Goal: Task Accomplishment & Management: Manage account settings

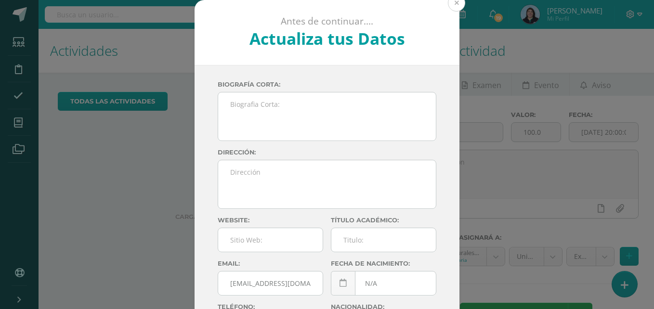
click at [454, 4] on button at bounding box center [456, 2] width 17 height 17
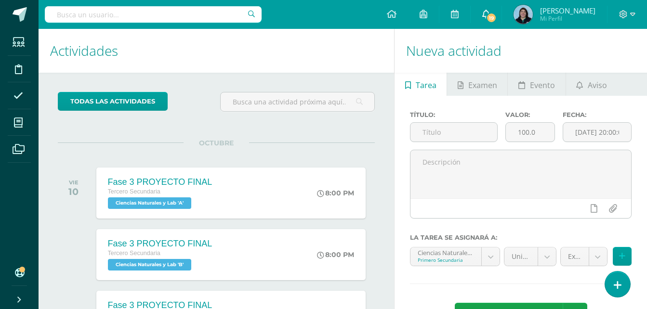
click at [490, 18] on span at bounding box center [486, 14] width 8 height 11
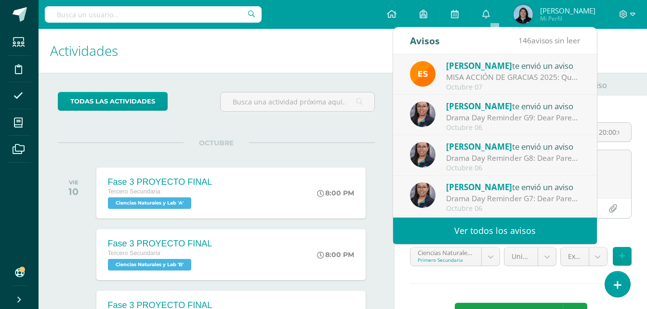
click at [515, 121] on div "Drama Day Reminder G9: Dear Parents, Attached you will find the reminders for o…" at bounding box center [513, 117] width 134 height 11
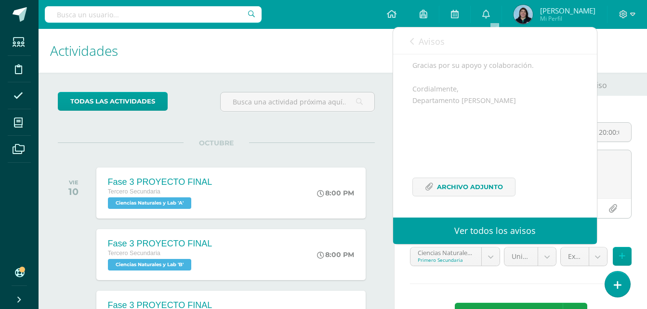
scroll to position [542, 0]
click at [471, 189] on span "Archivo Adjunto" at bounding box center [470, 187] width 66 height 18
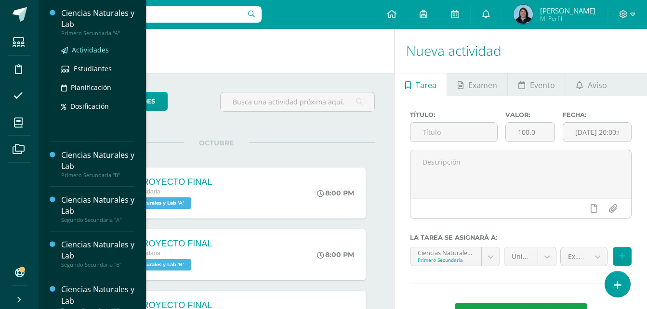
click at [94, 51] on span "Actividades" at bounding box center [90, 49] width 37 height 9
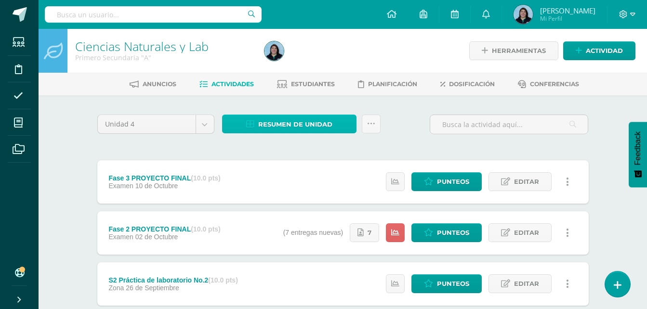
click at [294, 125] on span "Resumen de unidad" at bounding box center [295, 125] width 74 height 18
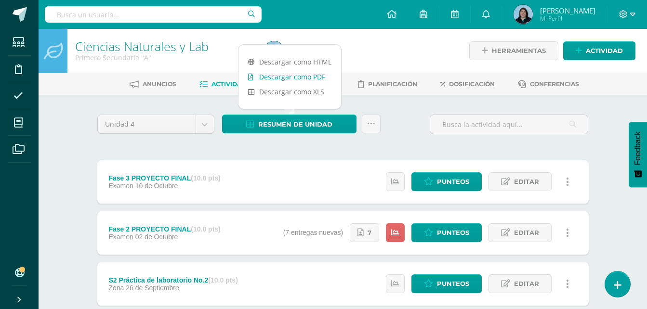
click at [312, 80] on link "Descargar como PDF" at bounding box center [290, 76] width 103 height 15
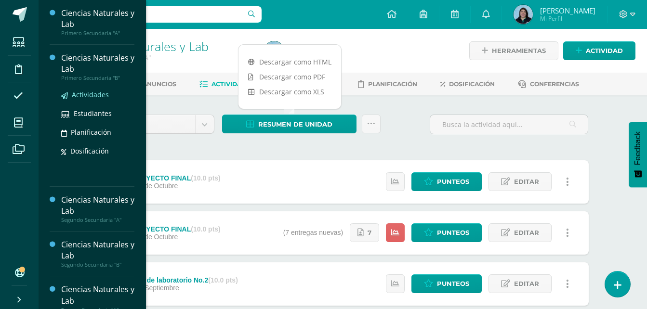
click at [95, 93] on span "Actividades" at bounding box center [90, 94] width 37 height 9
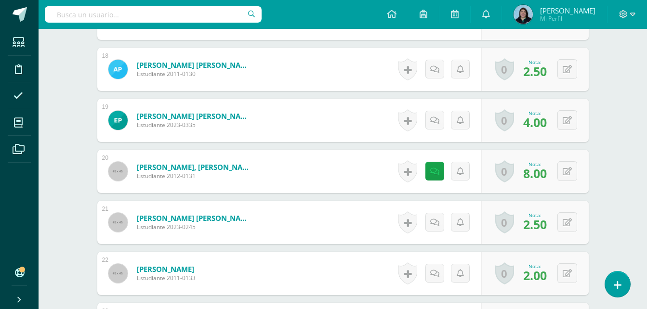
scroll to position [1158, 0]
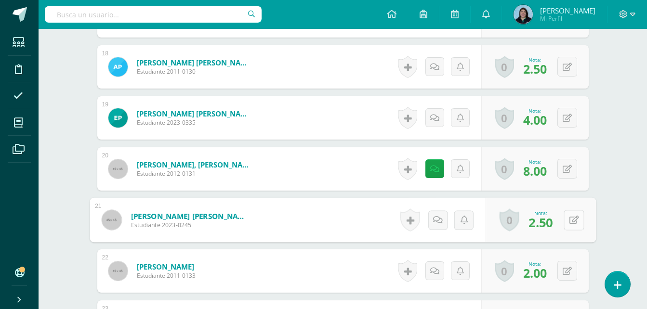
click at [567, 222] on button at bounding box center [574, 220] width 20 height 20
type input "8"
click at [552, 221] on link at bounding box center [548, 223] width 19 height 19
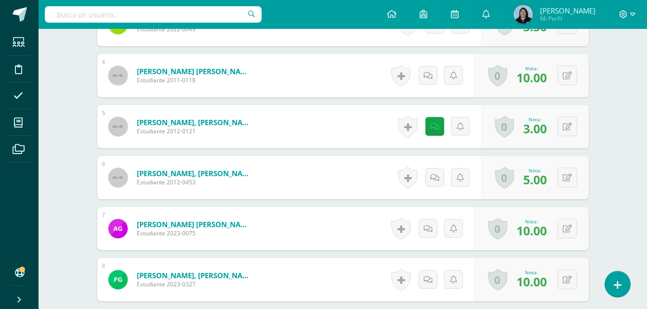
scroll to position [435, 0]
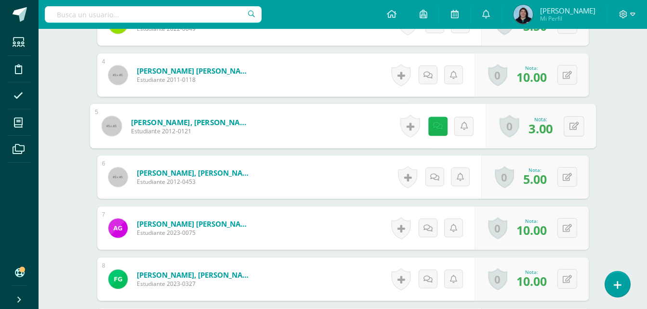
click at [435, 128] on icon at bounding box center [438, 126] width 10 height 8
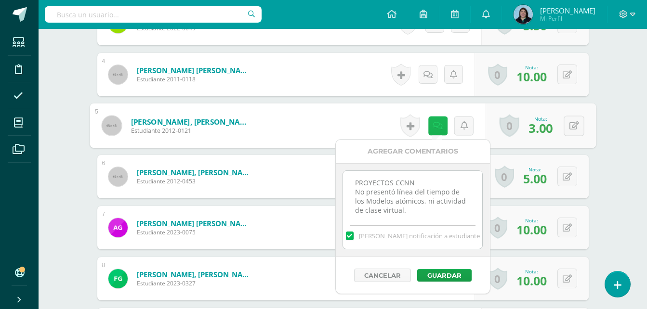
scroll to position [436, 0]
click at [578, 125] on icon at bounding box center [574, 125] width 10 height 8
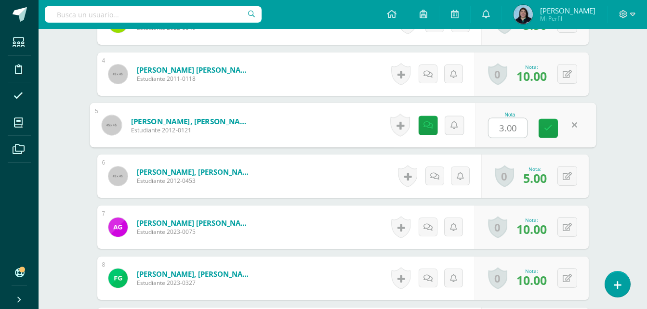
type input "5"
click at [551, 130] on icon at bounding box center [548, 128] width 9 height 8
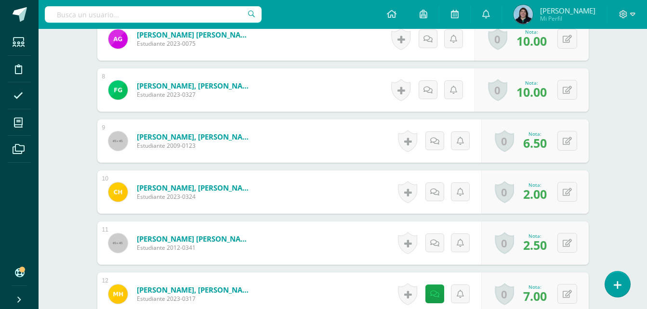
scroll to position [676, 0]
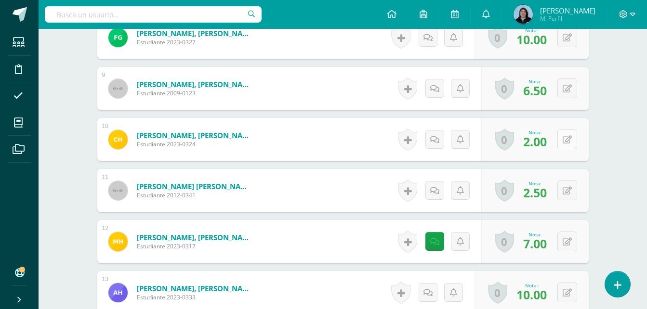
click at [570, 142] on icon at bounding box center [567, 140] width 9 height 8
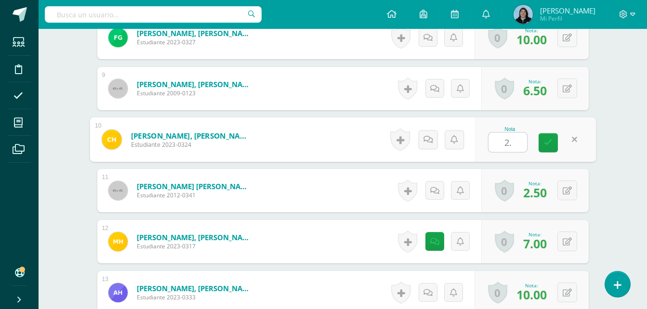
type input "2.5"
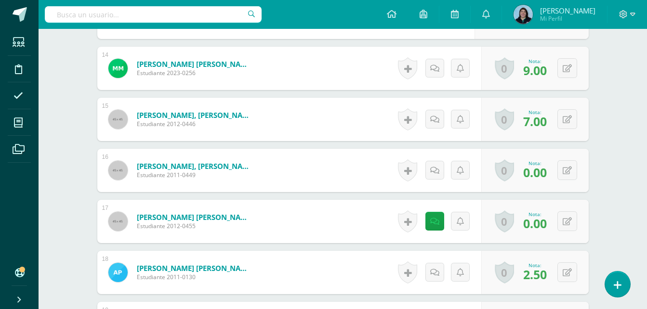
scroll to position [966, 0]
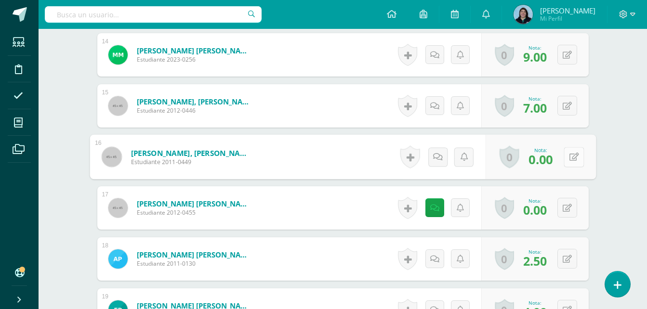
click at [570, 159] on icon at bounding box center [574, 157] width 10 height 8
type input "2.5"
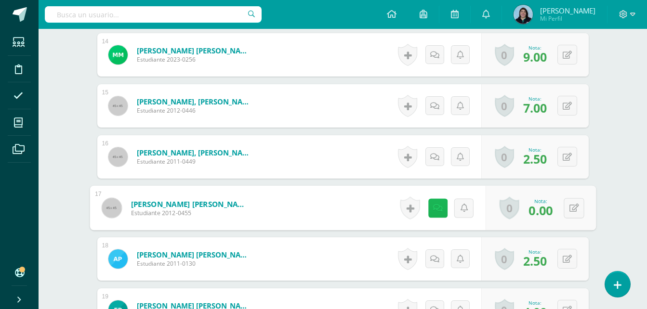
click at [435, 211] on icon at bounding box center [438, 208] width 10 height 8
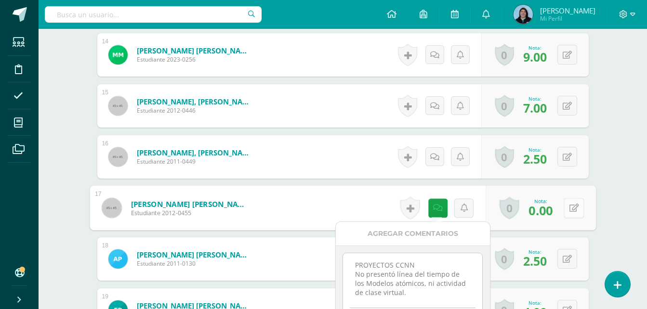
click at [574, 210] on icon at bounding box center [574, 208] width 10 height 8
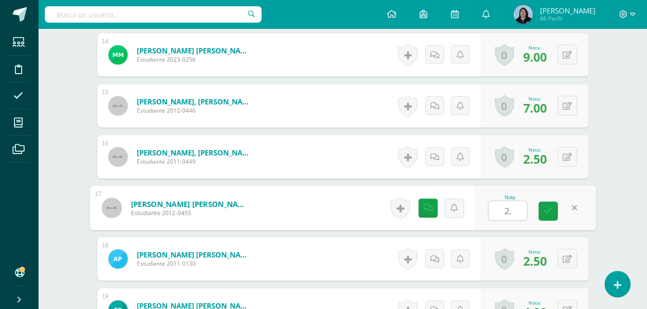
type input "2.5"
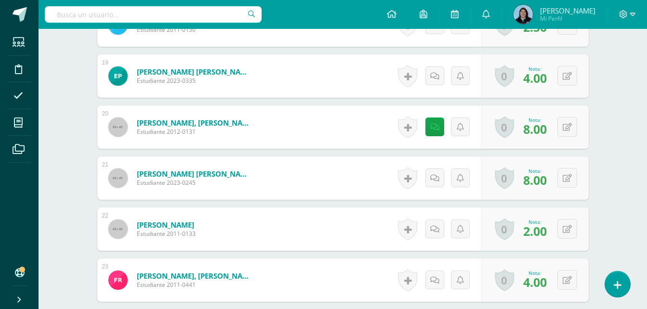
scroll to position [1255, 0]
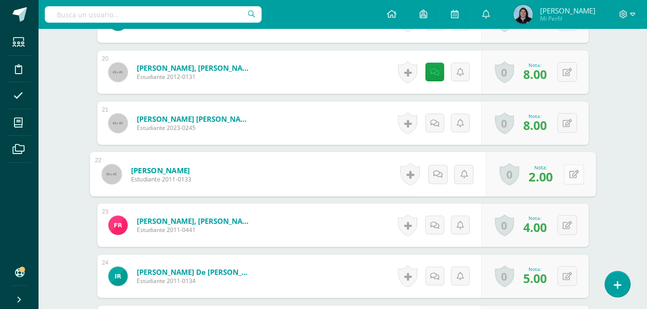
click at [572, 173] on button at bounding box center [574, 174] width 20 height 20
type input "3"
click at [546, 179] on icon at bounding box center [548, 177] width 9 height 8
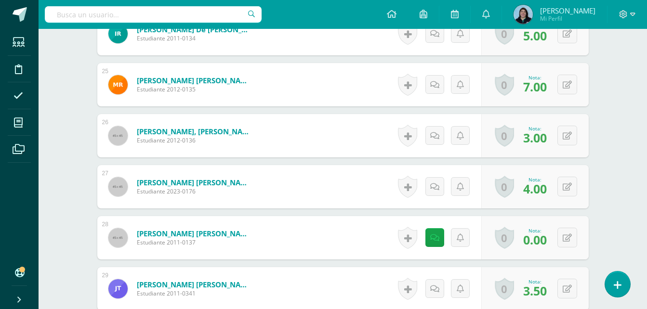
scroll to position [1592, 0]
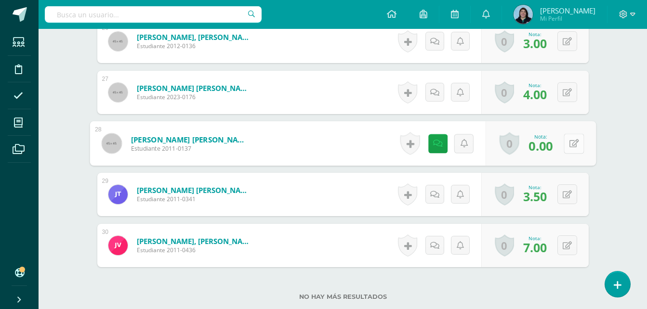
click at [564, 143] on button at bounding box center [574, 143] width 20 height 20
type input "2.5"
click at [554, 144] on link at bounding box center [548, 146] width 19 height 19
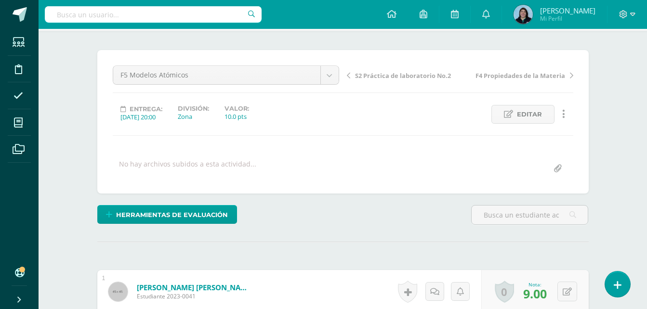
scroll to position [0, 0]
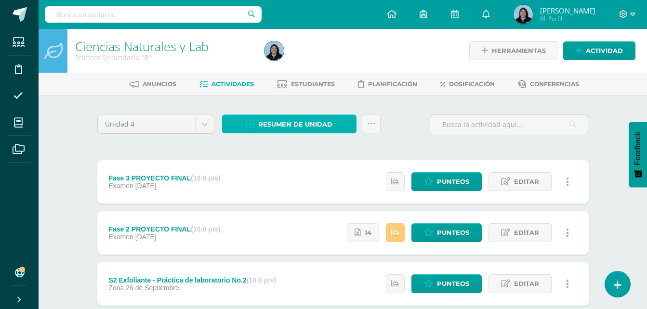
click at [320, 119] on span "Resumen de unidad" at bounding box center [295, 125] width 74 height 18
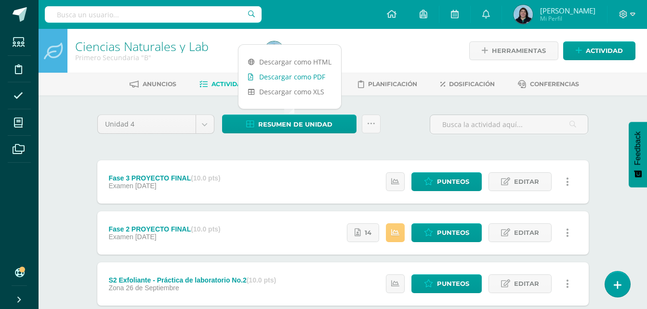
click at [290, 78] on link "Descargar como PDF" at bounding box center [290, 76] width 103 height 15
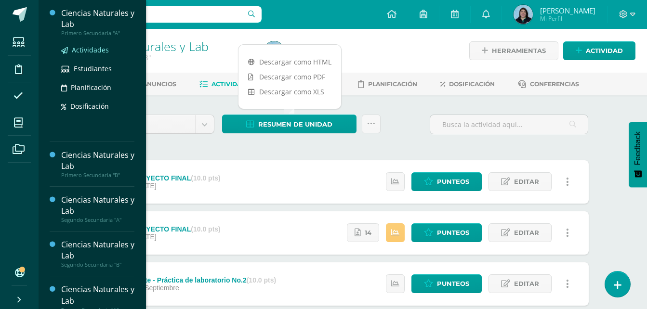
click at [92, 49] on span "Actividades" at bounding box center [90, 49] width 37 height 9
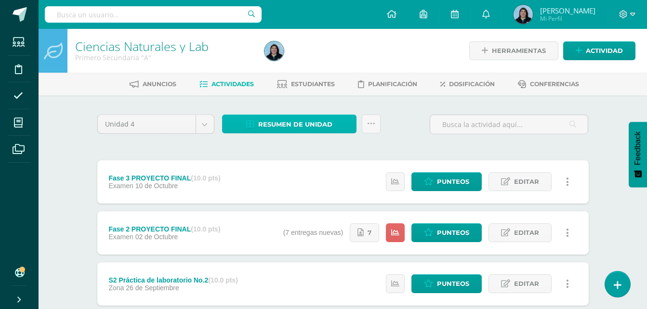
click at [318, 119] on span "Resumen de unidad" at bounding box center [295, 125] width 74 height 18
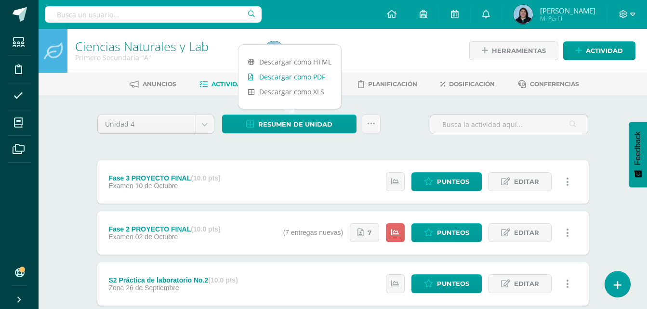
click at [306, 76] on link "Descargar como PDF" at bounding box center [290, 76] width 103 height 15
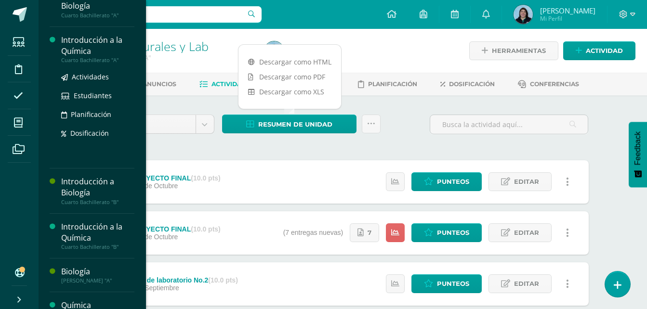
scroll to position [337, 0]
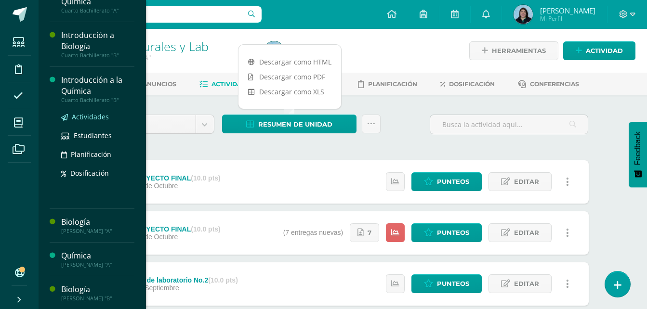
click at [93, 117] on span "Actividades" at bounding box center [90, 116] width 37 height 9
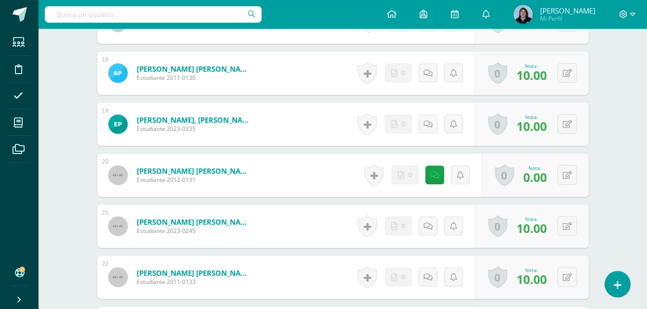
scroll to position [1130, 0]
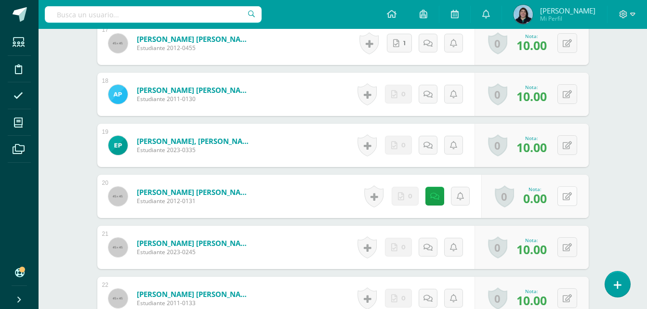
click at [572, 195] on button at bounding box center [567, 196] width 20 height 20
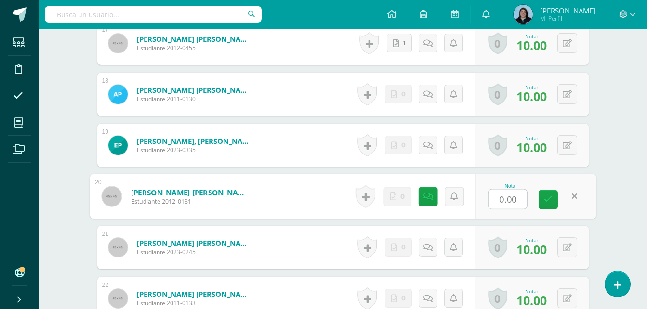
type input "7"
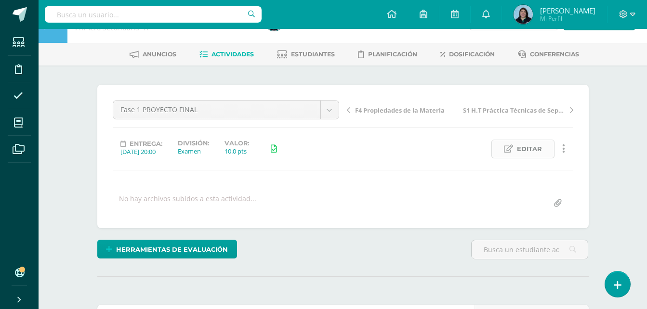
scroll to position [0, 0]
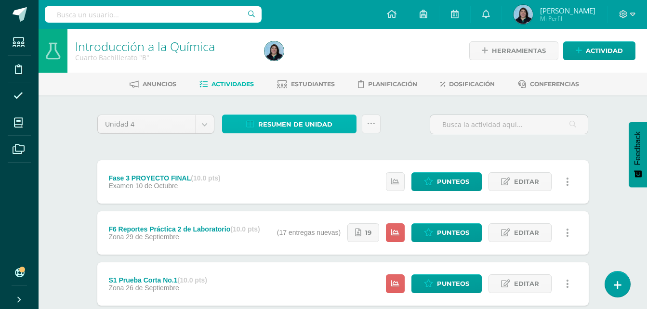
click at [302, 124] on span "Resumen de unidad" at bounding box center [295, 125] width 74 height 18
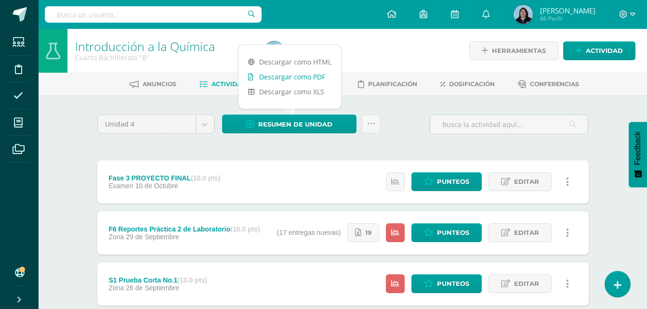
click at [291, 78] on link "Descargar como PDF" at bounding box center [290, 76] width 103 height 15
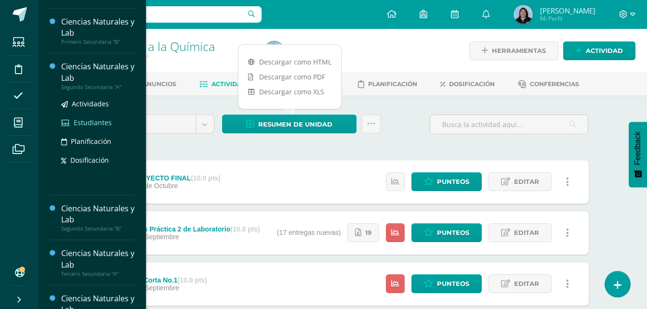
scroll to position [145, 0]
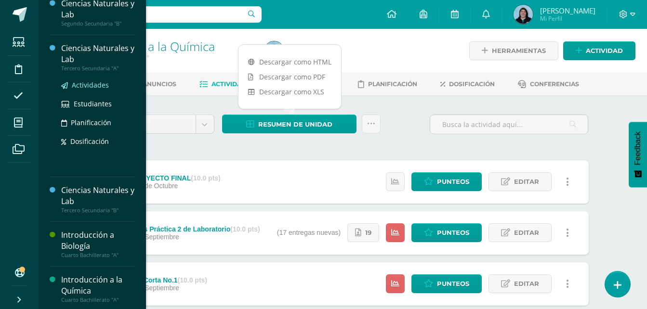
click at [87, 86] on span "Actividades" at bounding box center [90, 84] width 37 height 9
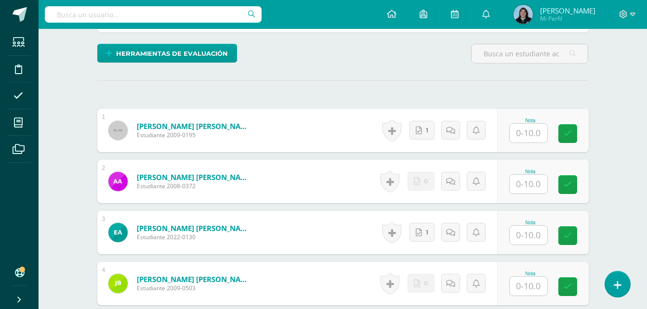
scroll to position [227, 0]
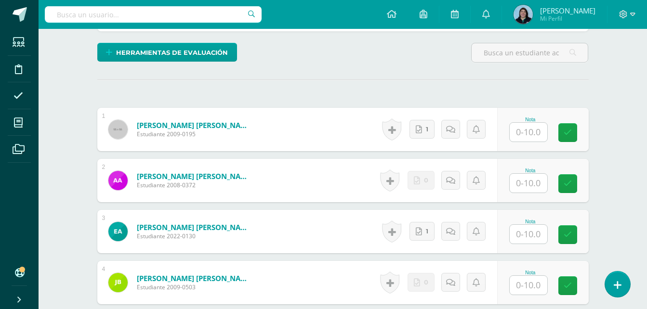
click at [537, 183] on input "text" at bounding box center [529, 183] width 38 height 19
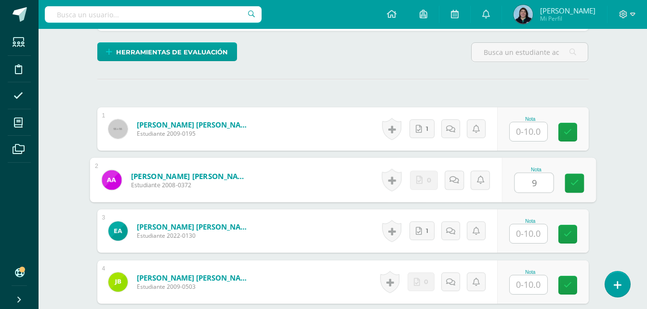
type input "9"
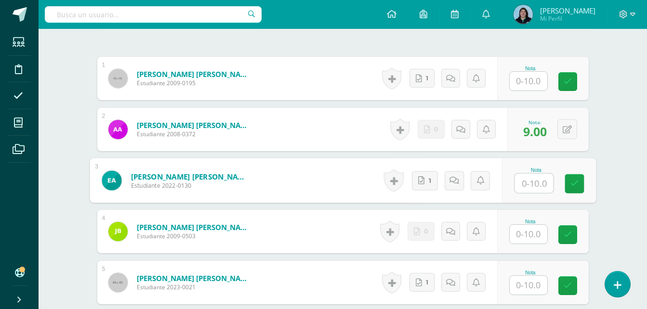
scroll to position [276, 0]
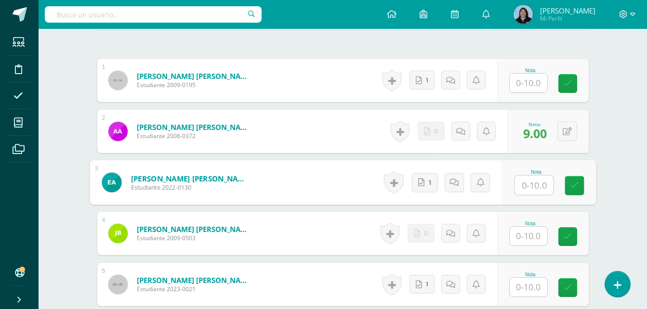
click at [532, 229] on input "text" at bounding box center [529, 236] width 38 height 19
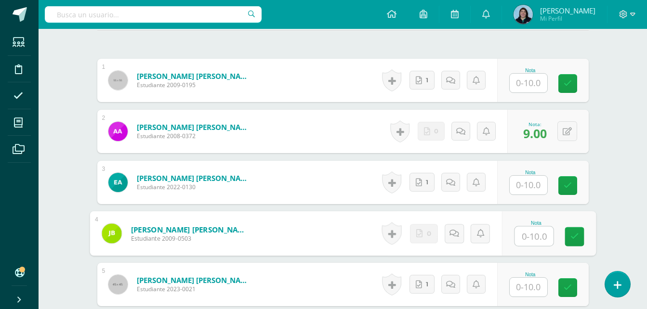
type input "7"
click at [579, 240] on link at bounding box center [574, 236] width 19 height 19
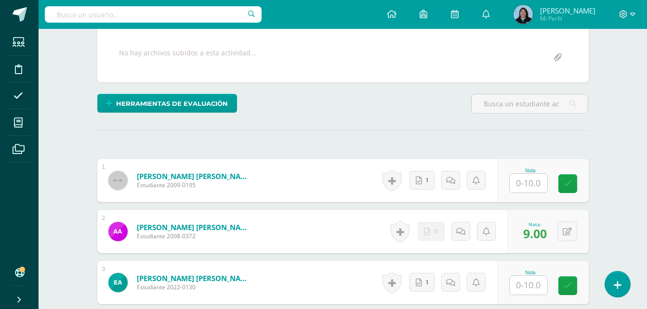
scroll to position [193, 0]
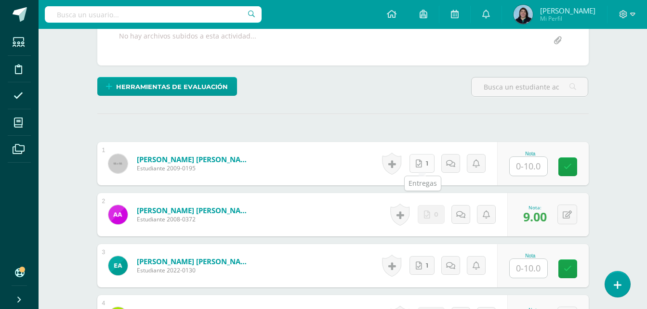
click at [425, 166] on link "1" at bounding box center [422, 163] width 25 height 19
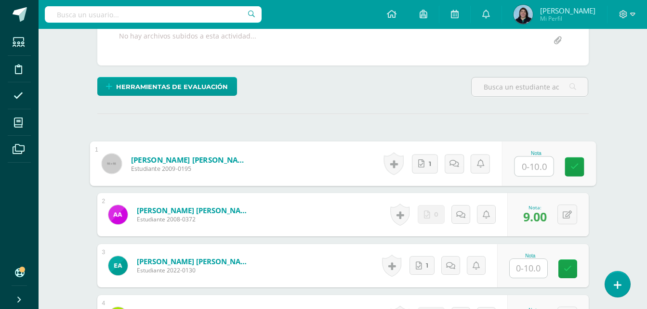
drag, startPoint x: 530, startPoint y: 167, endPoint x: 568, endPoint y: 148, distance: 42.2
click at [530, 167] on input "text" at bounding box center [534, 166] width 39 height 19
type input "10"
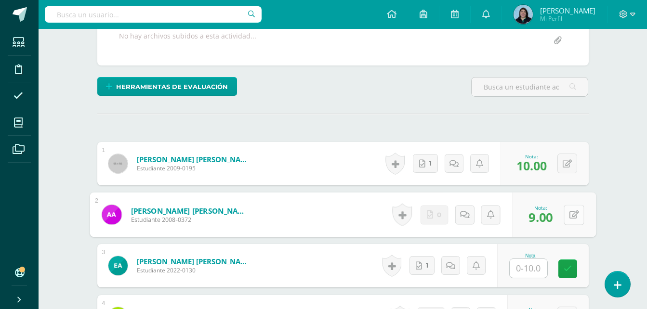
click at [570, 220] on button at bounding box center [574, 215] width 20 height 20
type input "8"
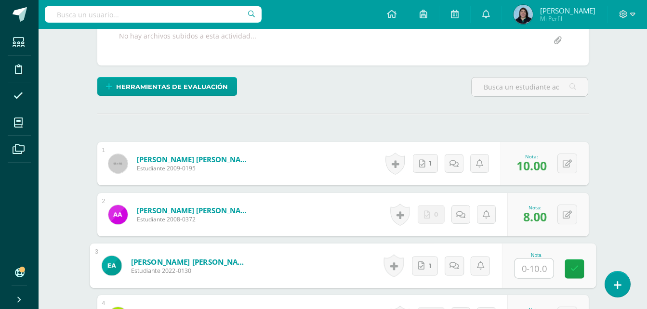
scroll to position [241, 0]
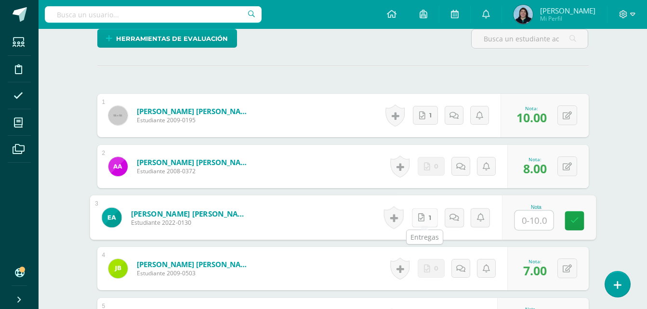
click at [427, 218] on link "1" at bounding box center [424, 217] width 26 height 19
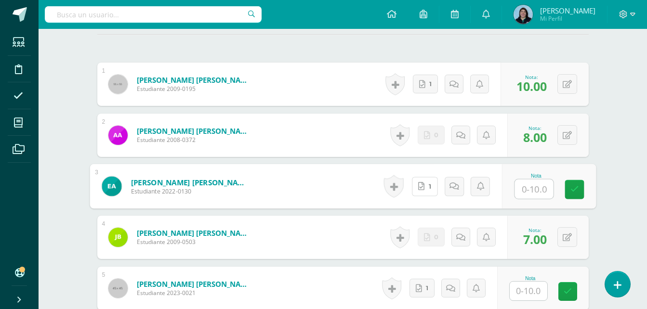
scroll to position [289, 0]
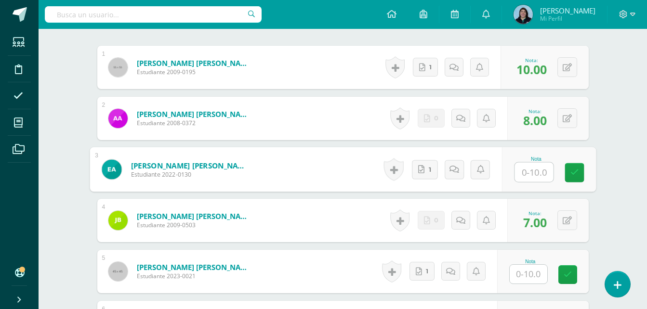
click at [544, 172] on input "text" at bounding box center [534, 172] width 39 height 19
type input "10"
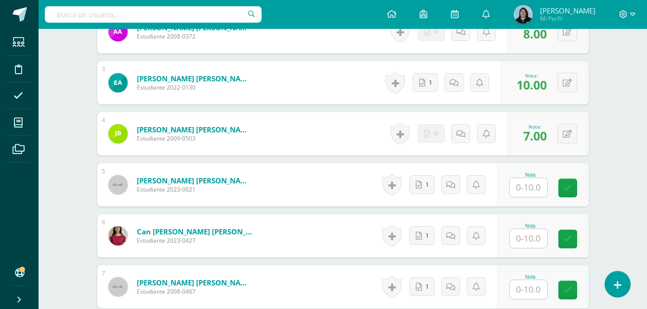
scroll to position [434, 0]
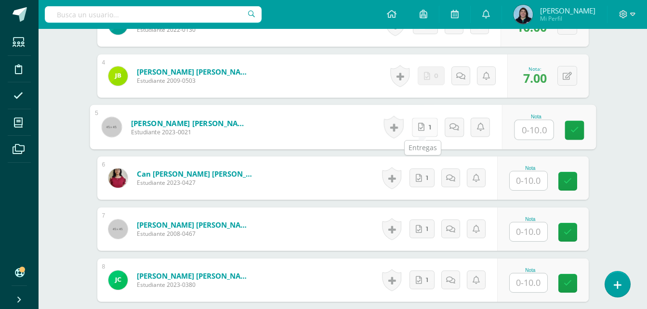
click at [427, 130] on link "1" at bounding box center [424, 127] width 26 height 19
drag, startPoint x: 540, startPoint y: 125, endPoint x: 549, endPoint y: 126, distance: 9.2
click at [540, 125] on input "text" at bounding box center [534, 129] width 39 height 19
type input "10"
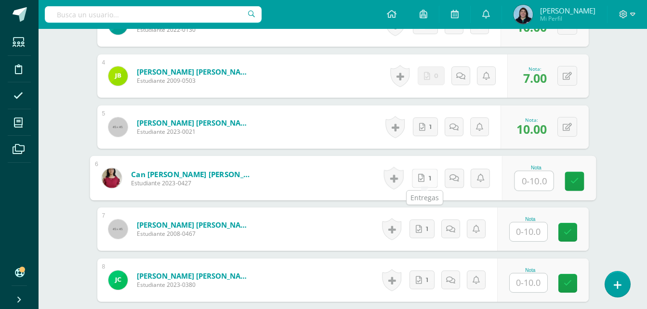
click at [422, 183] on link "1" at bounding box center [424, 178] width 26 height 19
click at [532, 179] on input "text" at bounding box center [534, 181] width 39 height 19
type input "10"
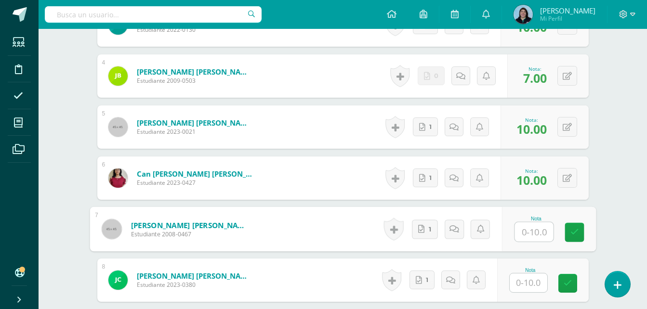
scroll to position [482, 0]
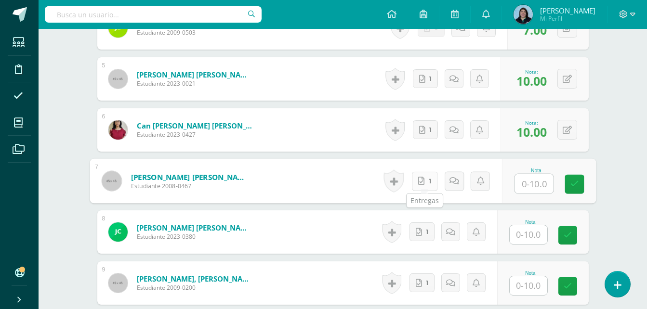
click at [424, 183] on icon at bounding box center [421, 181] width 6 height 8
click at [533, 185] on input "text" at bounding box center [534, 183] width 39 height 19
type input "9"
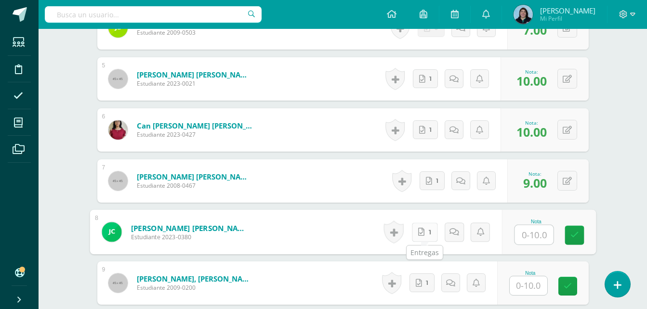
click at [428, 234] on link "1" at bounding box center [424, 232] width 26 height 19
click at [535, 234] on input "text" at bounding box center [534, 234] width 39 height 19
type input "9"
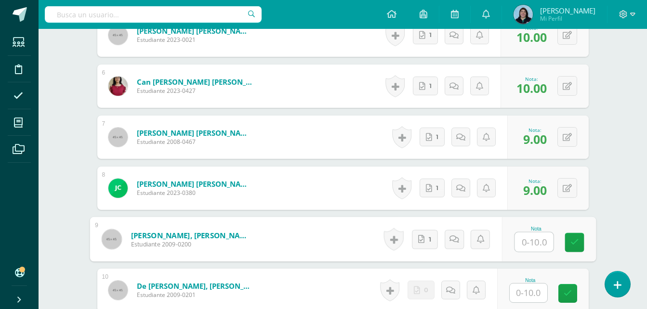
scroll to position [578, 0]
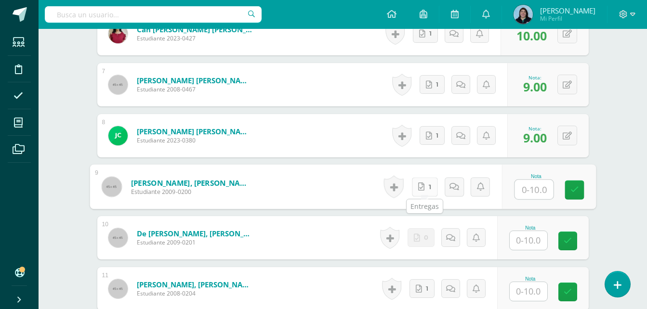
click at [427, 189] on link "1" at bounding box center [424, 186] width 26 height 19
click at [533, 195] on input "text" at bounding box center [534, 189] width 39 height 19
type input "10"
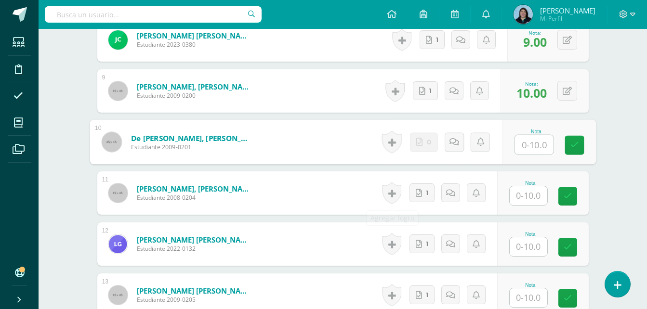
scroll to position [675, 0]
click at [424, 199] on link "1" at bounding box center [422, 192] width 25 height 19
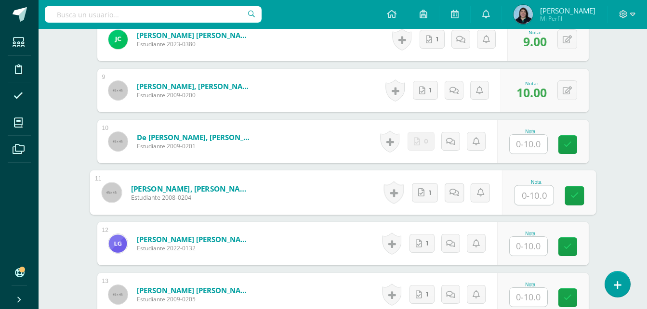
click at [541, 194] on input "text" at bounding box center [534, 195] width 39 height 19
type input "9"
click at [534, 146] on input "text" at bounding box center [529, 144] width 38 height 19
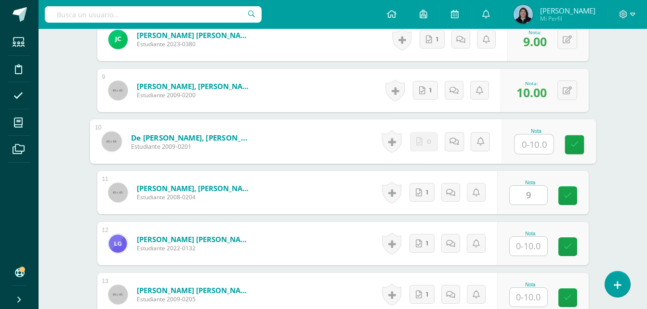
type input "0"
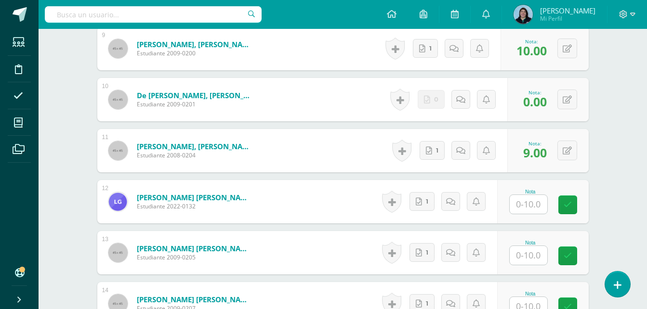
scroll to position [771, 0]
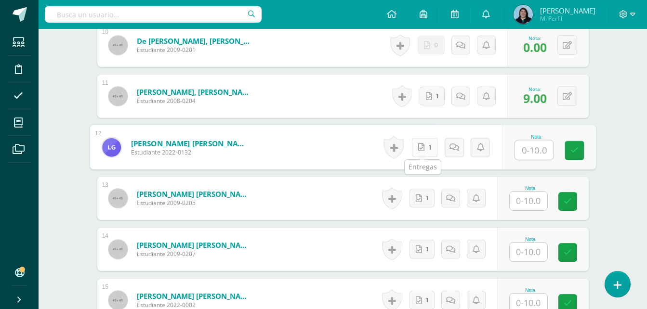
click at [426, 148] on link "1" at bounding box center [424, 147] width 26 height 19
click at [537, 149] on input "text" at bounding box center [534, 150] width 39 height 19
type input "9"
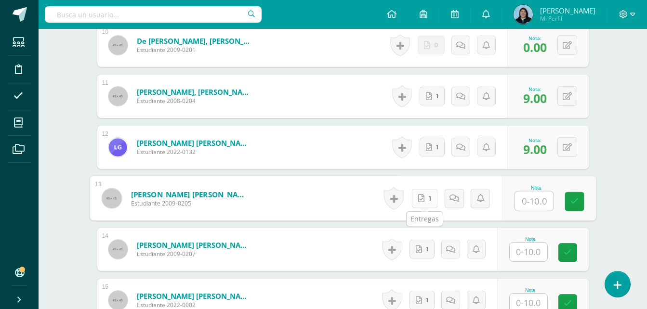
click at [429, 197] on span "1" at bounding box center [429, 198] width 2 height 18
click at [535, 199] on input "text" at bounding box center [534, 201] width 39 height 19
type input "9"
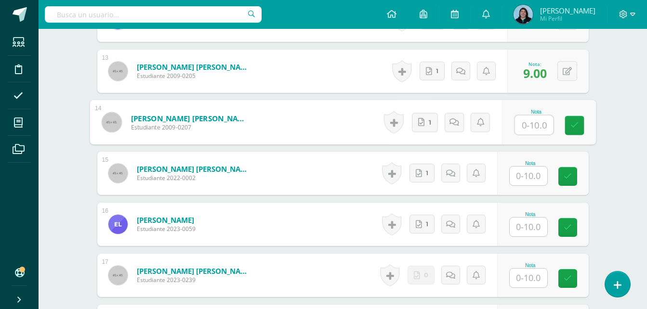
scroll to position [915, 0]
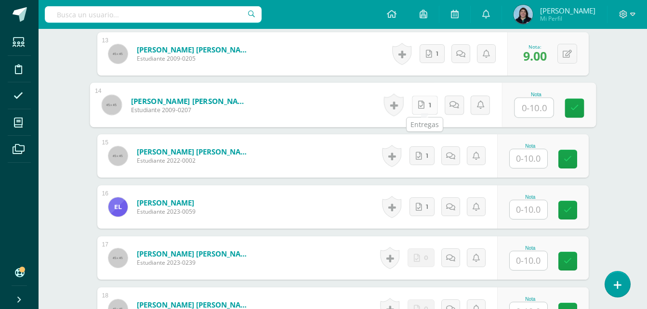
click at [426, 106] on link "1" at bounding box center [424, 104] width 26 height 19
click at [536, 104] on input "text" at bounding box center [534, 107] width 39 height 19
type input "9"
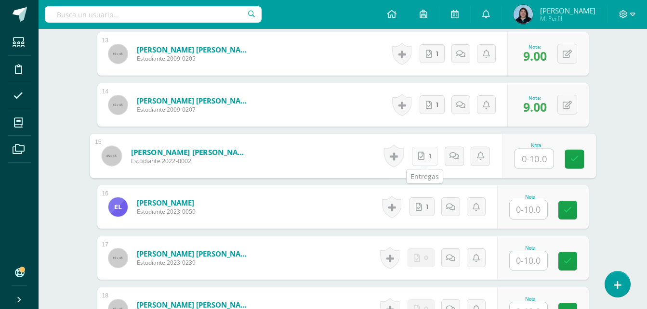
click at [427, 161] on link "1" at bounding box center [424, 155] width 26 height 19
click at [540, 159] on input "text" at bounding box center [534, 158] width 39 height 19
type input "9"
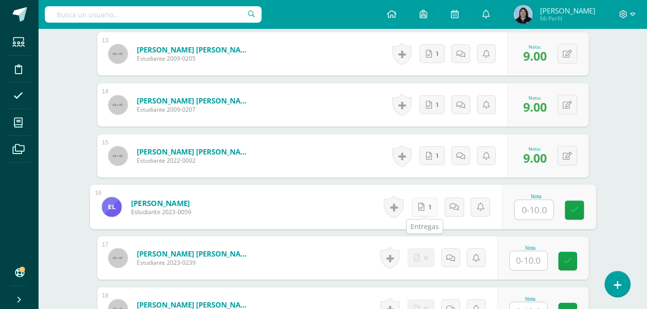
click at [430, 210] on span "1" at bounding box center [429, 207] width 2 height 18
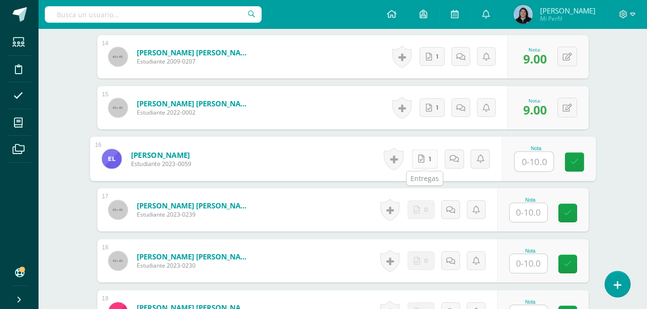
click at [425, 161] on link "1" at bounding box center [424, 158] width 26 height 19
click at [532, 163] on input "text" at bounding box center [534, 161] width 39 height 19
type input "9"
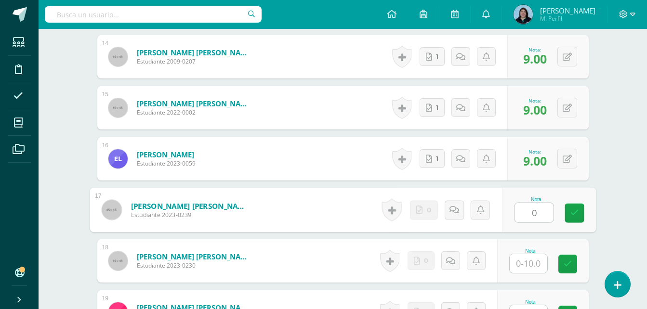
type input "0"
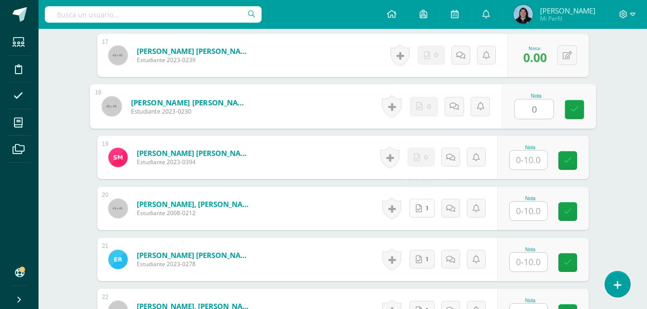
scroll to position [1108, 0]
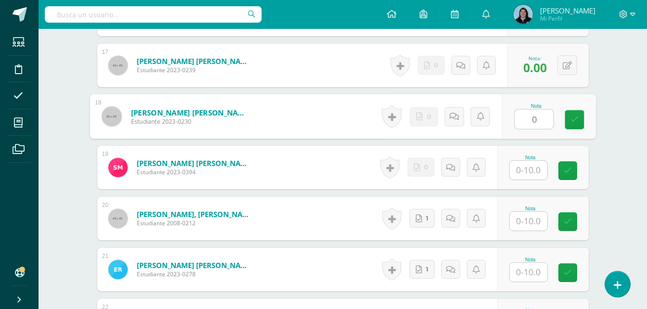
type input "0"
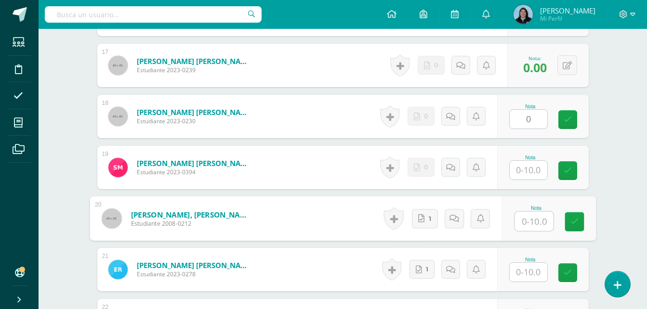
click at [528, 218] on input "text" at bounding box center [534, 221] width 39 height 19
type input "10"
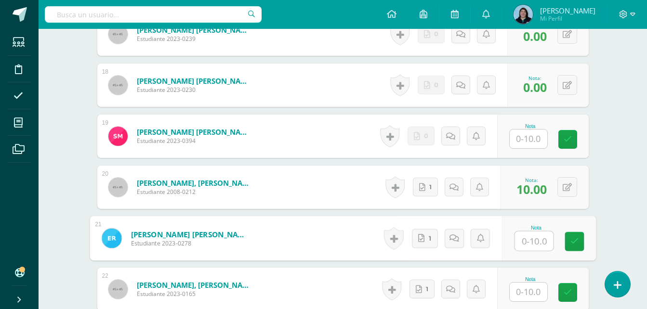
scroll to position [1156, 0]
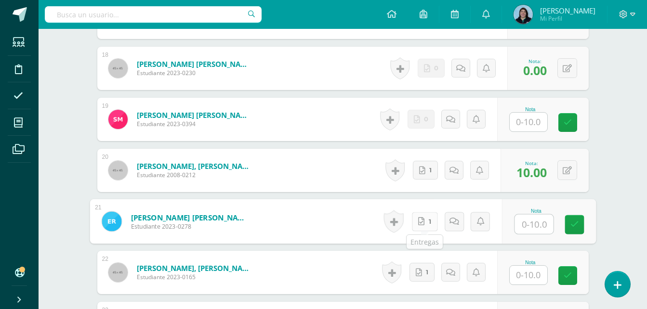
click at [433, 222] on link "1" at bounding box center [424, 221] width 26 height 19
click at [534, 223] on input "text" at bounding box center [534, 224] width 39 height 19
type input "9"
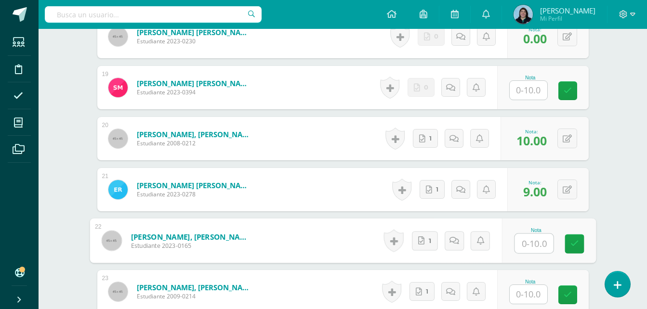
scroll to position [1253, 0]
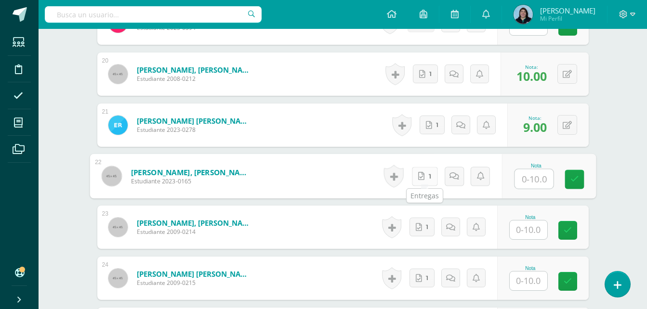
click at [430, 177] on span "1" at bounding box center [429, 176] width 2 height 18
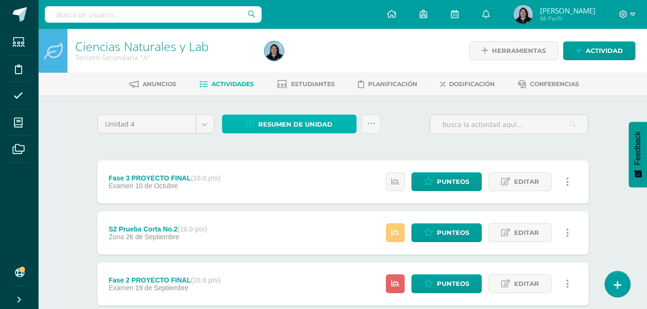
click at [294, 124] on span "Resumen de unidad" at bounding box center [295, 125] width 74 height 18
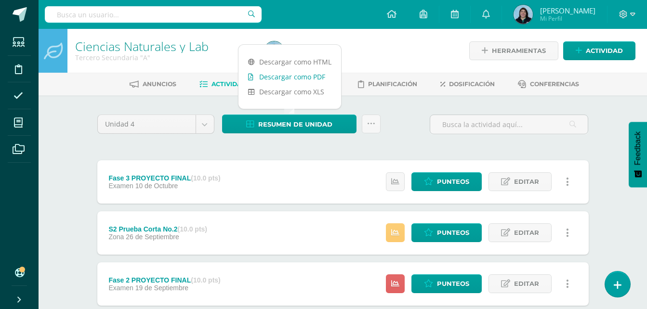
click at [295, 78] on link "Descargar como PDF" at bounding box center [290, 76] width 103 height 15
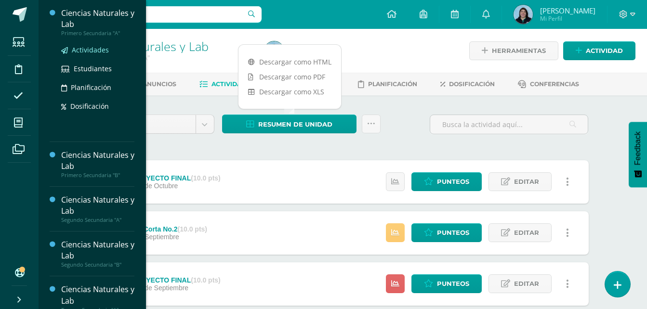
click at [95, 51] on span "Actividades" at bounding box center [90, 49] width 37 height 9
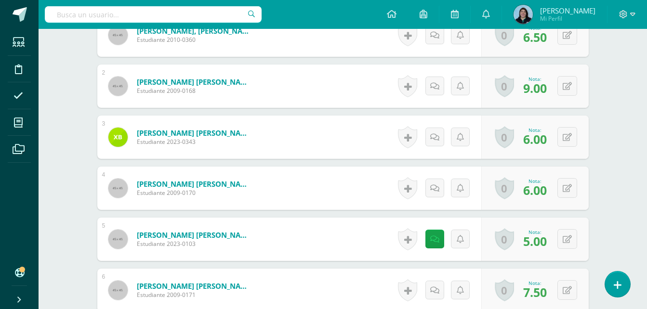
scroll to position [324, 0]
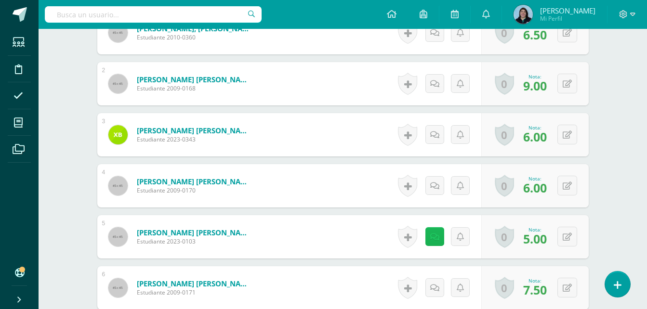
click at [437, 238] on icon at bounding box center [434, 237] width 9 height 8
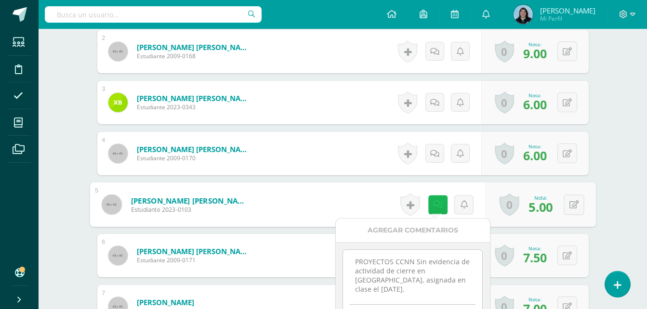
scroll to position [421, 0]
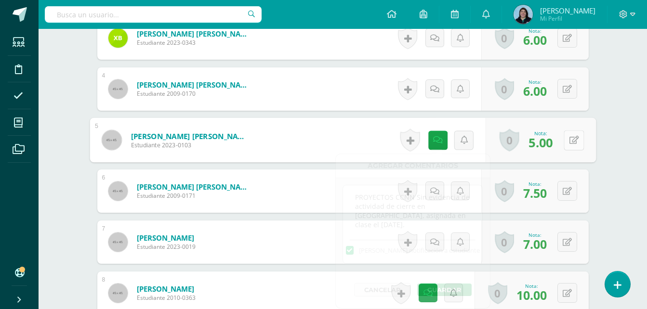
click at [572, 139] on icon at bounding box center [574, 140] width 10 height 8
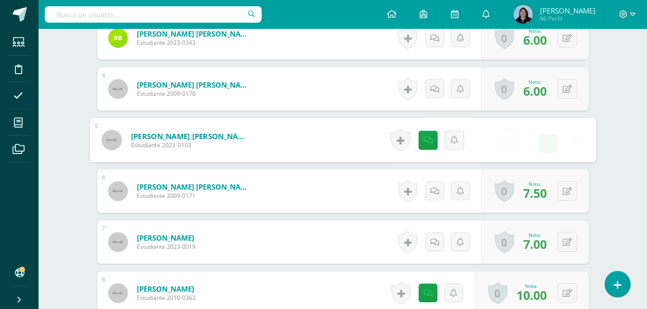
scroll to position [421, 0]
type input "6"
click at [548, 144] on icon at bounding box center [548, 143] width 9 height 8
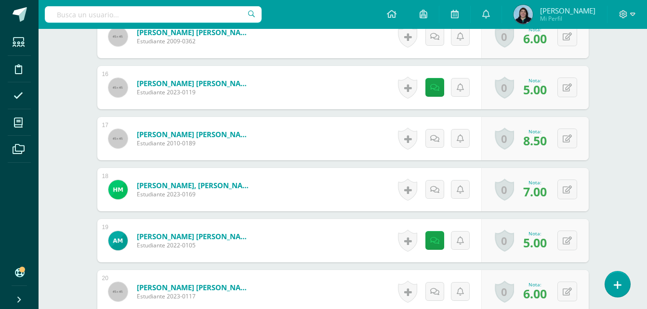
scroll to position [1047, 0]
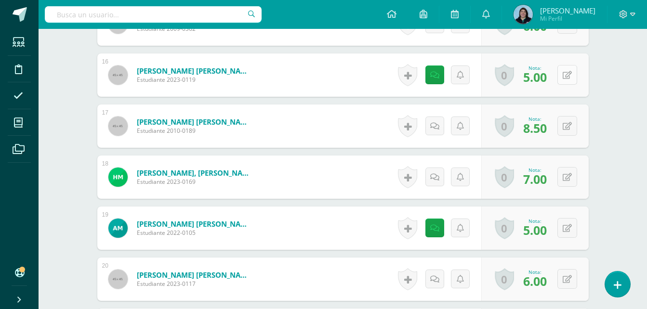
click at [573, 76] on button at bounding box center [567, 75] width 20 height 20
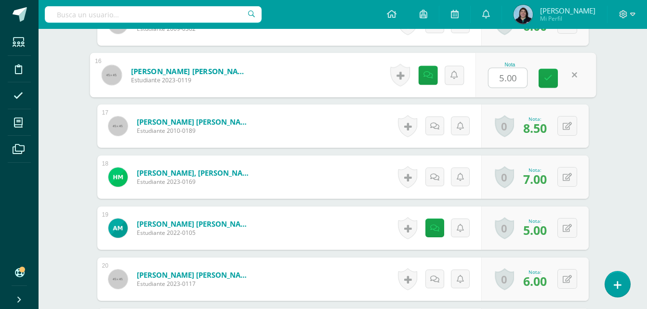
type input "6"
click at [547, 80] on icon at bounding box center [548, 78] width 9 height 8
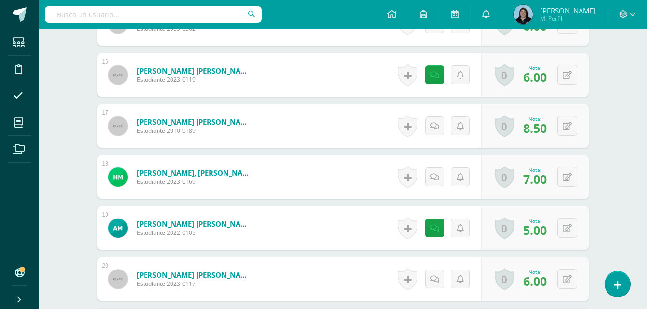
scroll to position [1096, 0]
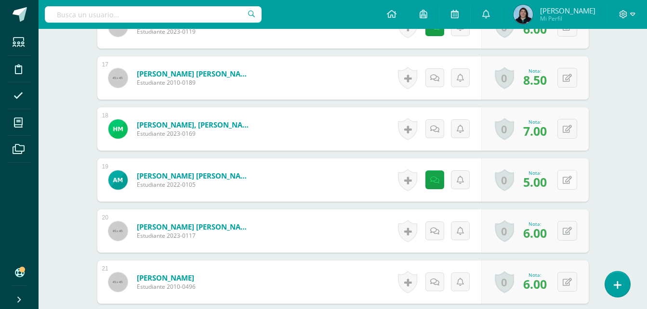
click at [568, 179] on button at bounding box center [567, 180] width 20 height 20
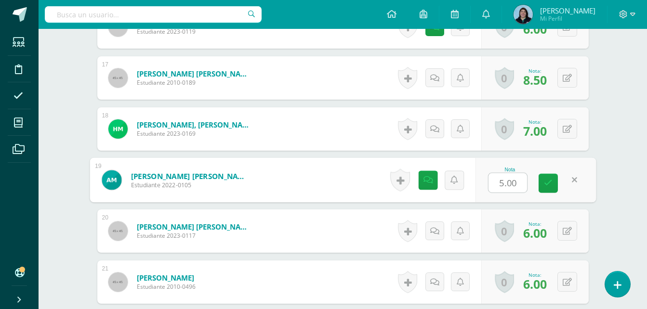
type input "6"
click at [553, 181] on link at bounding box center [548, 183] width 19 height 19
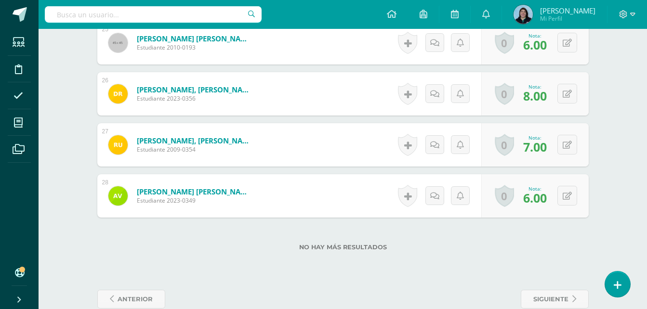
scroll to position [1558, 0]
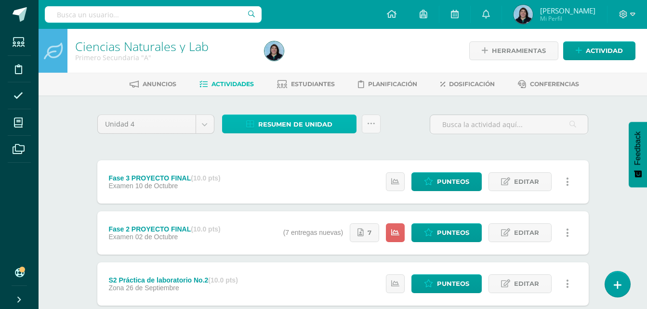
click at [285, 123] on span "Resumen de unidad" at bounding box center [295, 125] width 74 height 18
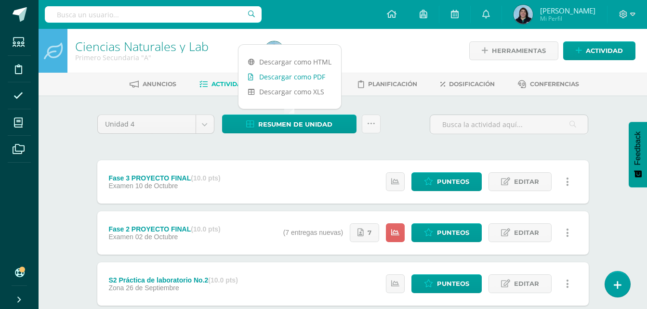
click at [294, 79] on link "Descargar como PDF" at bounding box center [290, 76] width 103 height 15
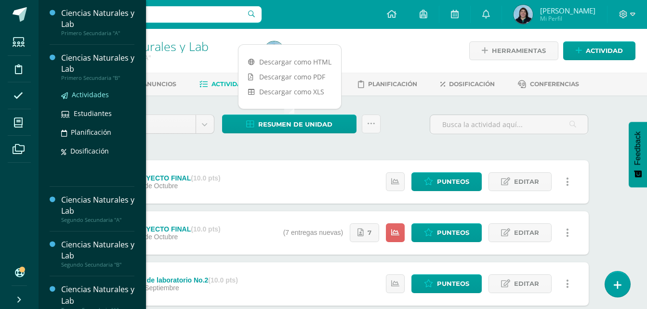
click at [95, 94] on span "Actividades" at bounding box center [90, 94] width 37 height 9
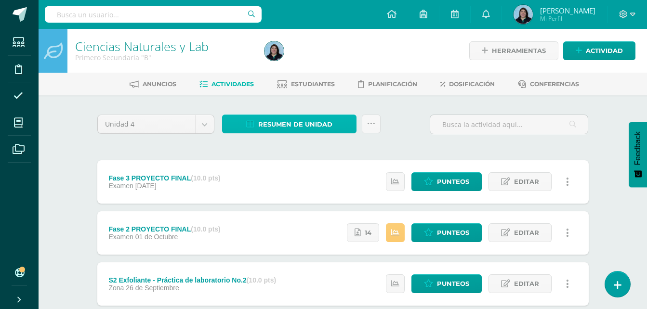
click at [305, 126] on span "Resumen de unidad" at bounding box center [295, 125] width 74 height 18
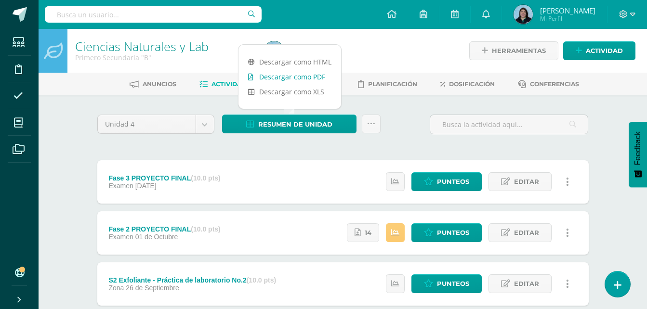
click at [299, 78] on link "Descargar como PDF" at bounding box center [290, 76] width 103 height 15
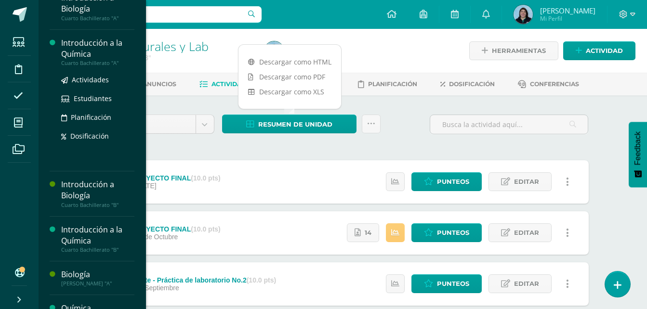
scroll to position [289, 0]
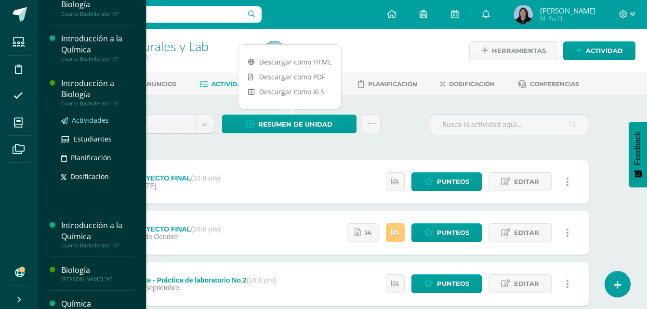
click at [92, 118] on span "Actividades" at bounding box center [90, 120] width 37 height 9
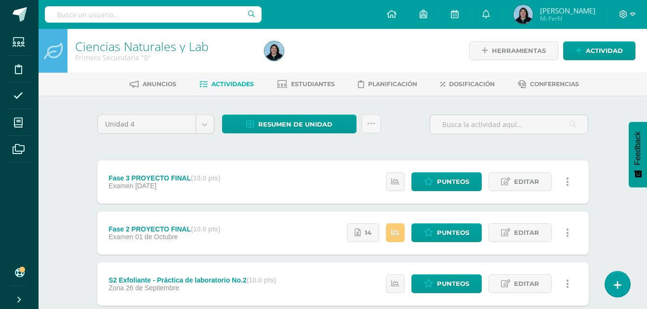
scroll to position [275, 0]
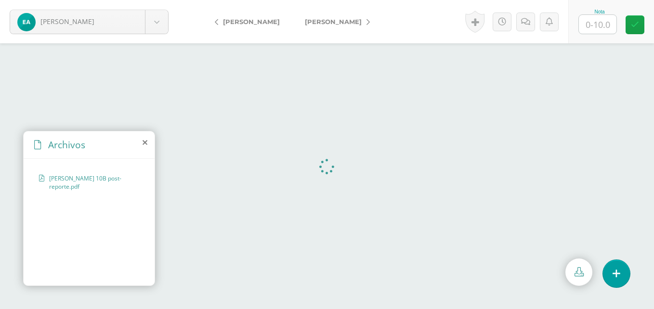
click at [144, 142] on icon at bounding box center [145, 143] width 5 height 8
click at [145, 142] on icon at bounding box center [145, 143] width 5 height 8
click at [142, 143] on div "Archivos" at bounding box center [89, 145] width 131 height 27
click at [146, 142] on icon at bounding box center [145, 143] width 5 height 8
click at [144, 144] on icon at bounding box center [145, 143] width 5 height 8
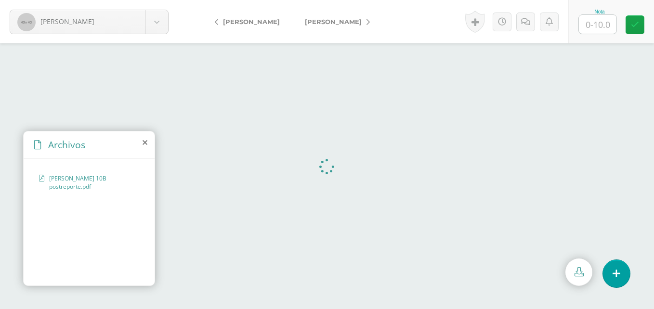
click at [146, 145] on icon at bounding box center [145, 143] width 5 height 8
click at [146, 141] on icon at bounding box center [145, 143] width 5 height 8
click at [145, 142] on icon at bounding box center [145, 143] width 5 height 8
click at [146, 142] on icon at bounding box center [145, 143] width 5 height 8
click at [146, 143] on icon at bounding box center [145, 143] width 5 height 8
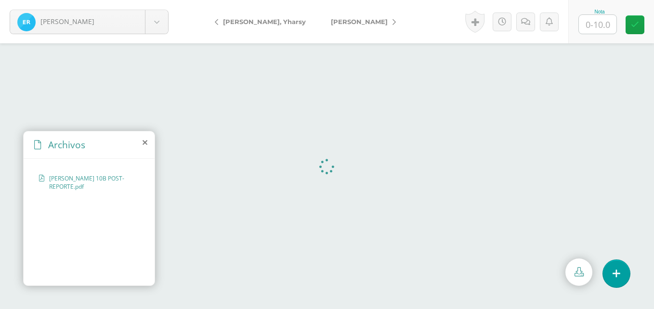
click at [145, 142] on icon at bounding box center [145, 143] width 5 height 8
click at [144, 144] on icon at bounding box center [145, 143] width 5 height 8
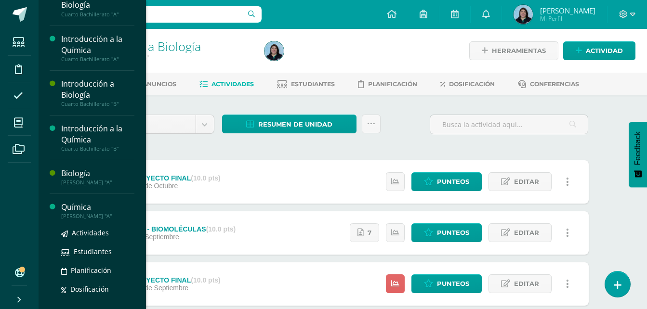
scroll to position [289, 0]
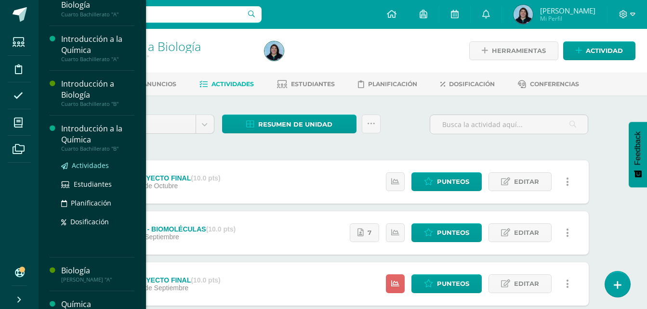
click at [86, 165] on span "Actividades" at bounding box center [90, 165] width 37 height 9
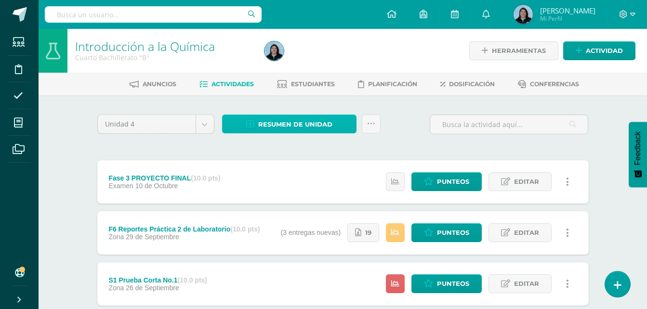
click at [305, 124] on span "Resumen de unidad" at bounding box center [295, 125] width 74 height 18
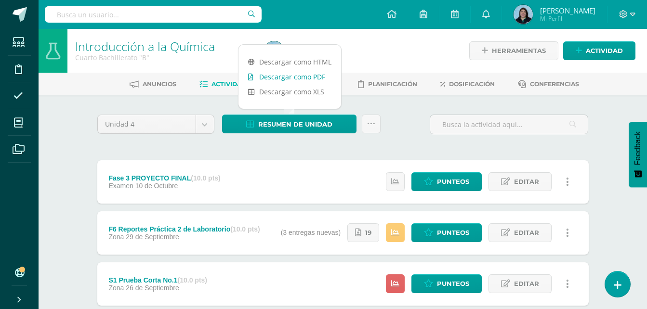
click at [300, 78] on link "Descargar como PDF" at bounding box center [290, 76] width 103 height 15
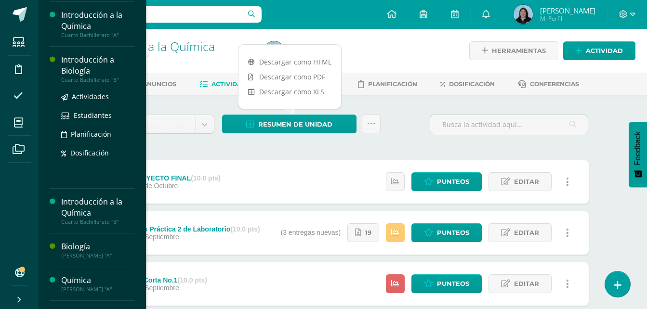
scroll to position [371, 0]
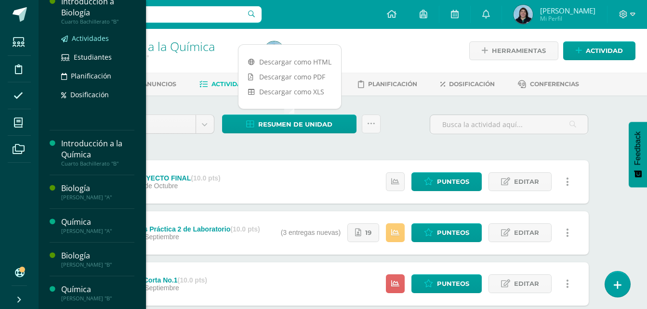
click at [93, 39] on span "Actividades" at bounding box center [90, 38] width 37 height 9
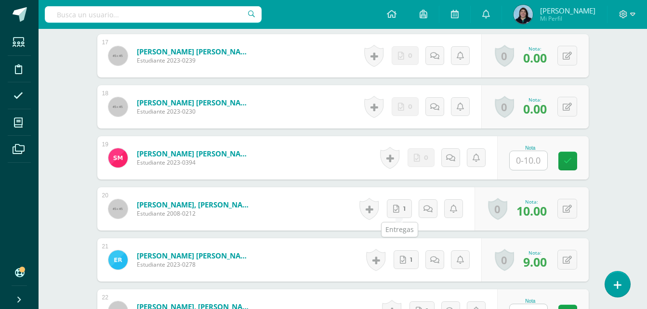
scroll to position [1118, 0]
click at [525, 160] on input "text" at bounding box center [529, 160] width 38 height 19
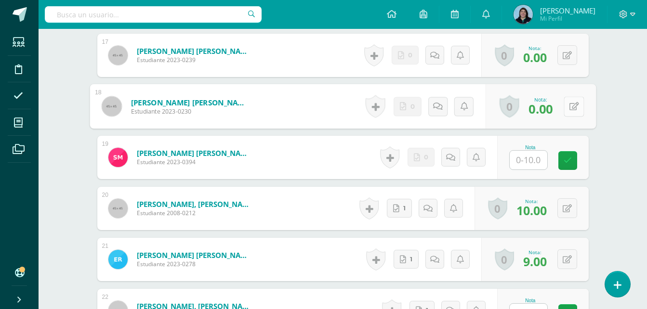
click at [569, 103] on icon at bounding box center [574, 106] width 10 height 8
type input "5"
click at [550, 109] on icon at bounding box center [548, 110] width 9 height 8
click at [535, 160] on input "text" at bounding box center [529, 160] width 38 height 19
click at [567, 107] on button at bounding box center [574, 106] width 20 height 20
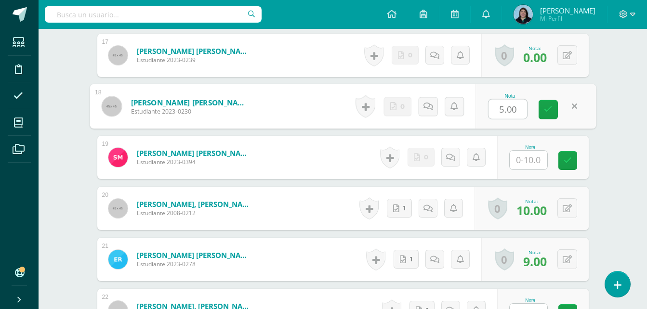
click at [530, 161] on input "text" at bounding box center [529, 160] width 38 height 19
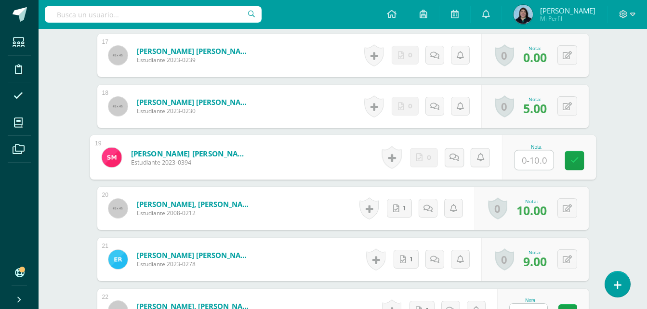
type input "5"
click at [572, 161] on icon at bounding box center [574, 161] width 9 height 8
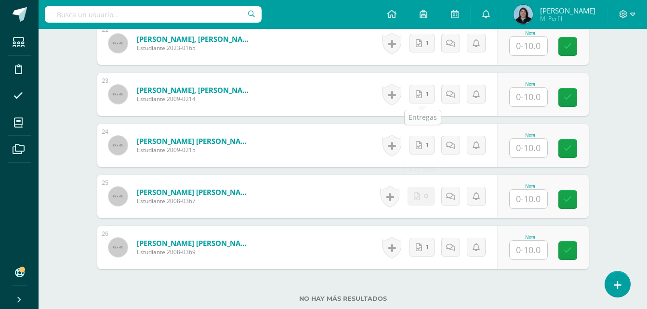
scroll to position [1456, 0]
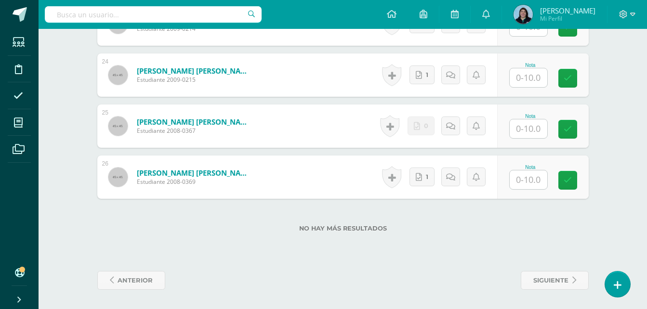
click at [534, 129] on input "text" at bounding box center [529, 128] width 38 height 19
type input "5"
click at [580, 129] on link at bounding box center [574, 129] width 19 height 19
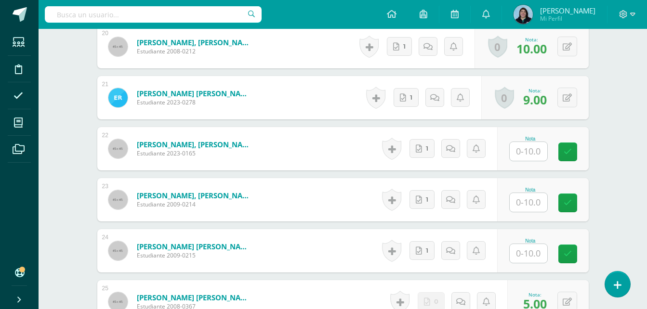
scroll to position [1263, 0]
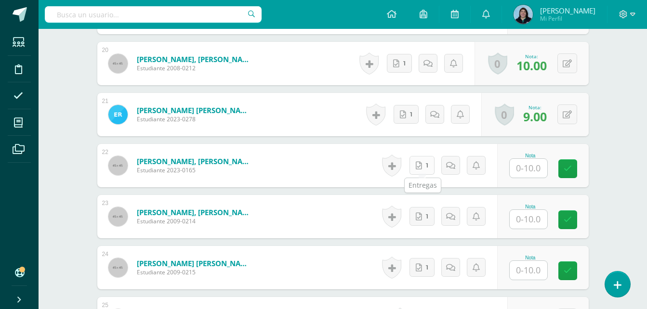
click at [428, 165] on span "1" at bounding box center [427, 166] width 2 height 18
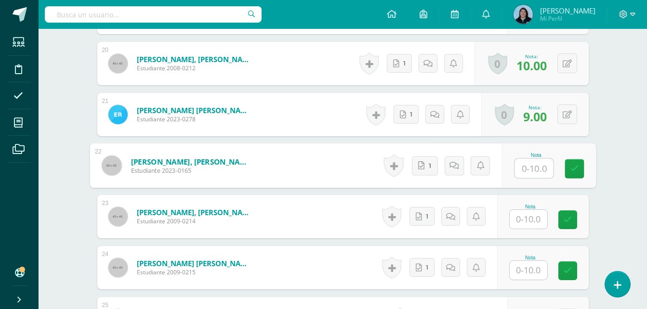
click at [534, 169] on input "text" at bounding box center [534, 168] width 39 height 19
type input "9"
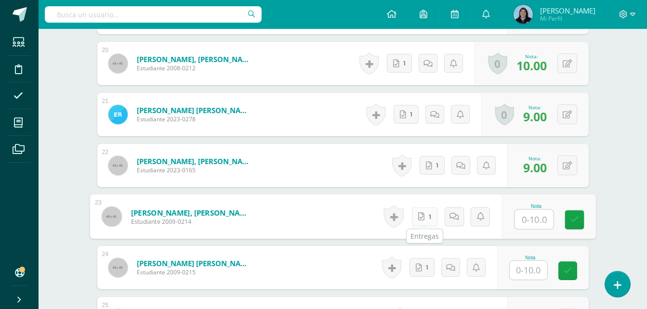
click at [424, 219] on icon at bounding box center [421, 216] width 6 height 8
click at [539, 215] on input "text" at bounding box center [534, 219] width 39 height 19
type input "10"
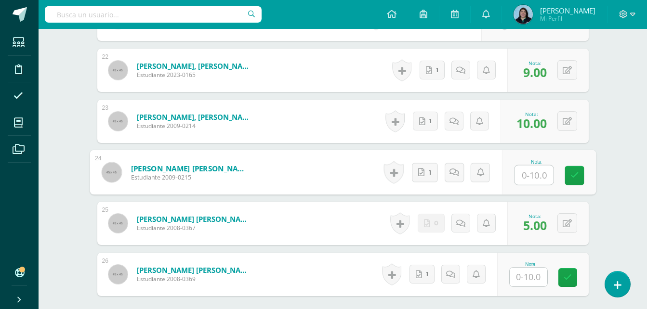
scroll to position [1360, 0]
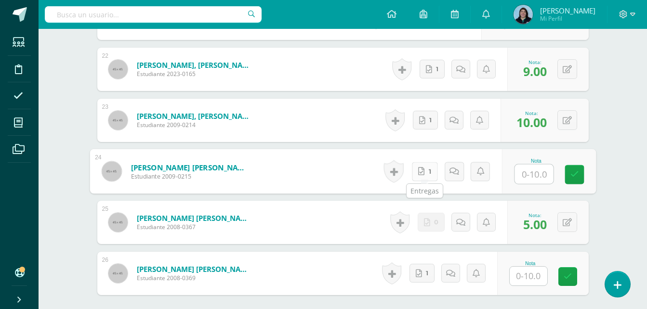
click at [429, 174] on span "1" at bounding box center [429, 171] width 2 height 18
click at [536, 173] on input "text" at bounding box center [534, 174] width 39 height 19
type input "9"
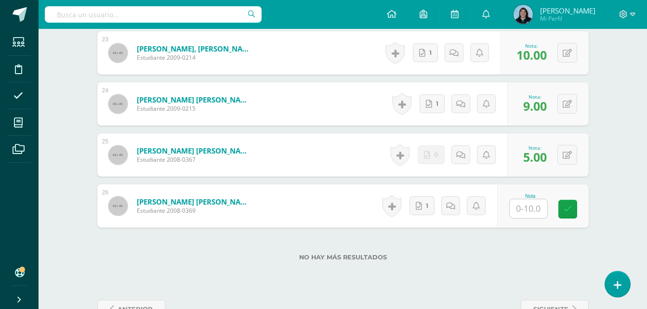
scroll to position [1456, 0]
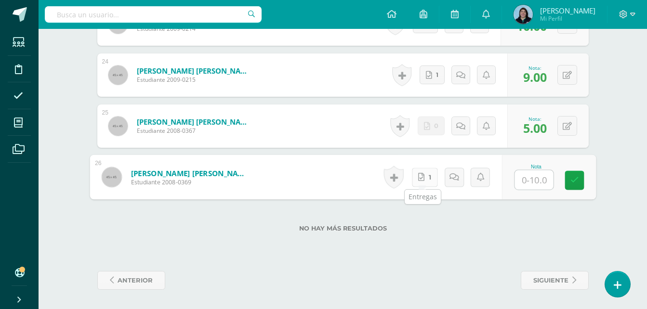
click at [427, 179] on link "1" at bounding box center [424, 177] width 26 height 19
click at [535, 185] on input "text" at bounding box center [534, 180] width 39 height 19
type input "10"
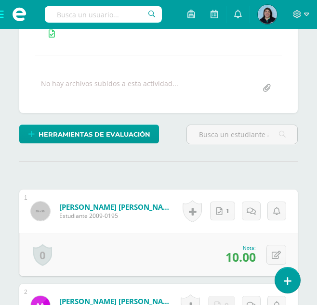
scroll to position [0, 0]
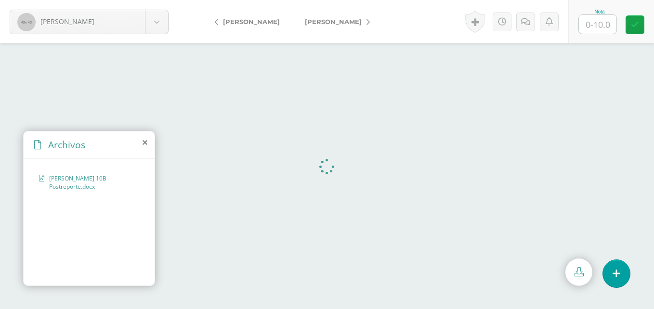
click at [141, 142] on div "Archivos" at bounding box center [89, 145] width 131 height 27
click at [145, 143] on icon at bounding box center [145, 143] width 5 height 8
click at [145, 142] on icon at bounding box center [145, 143] width 5 height 8
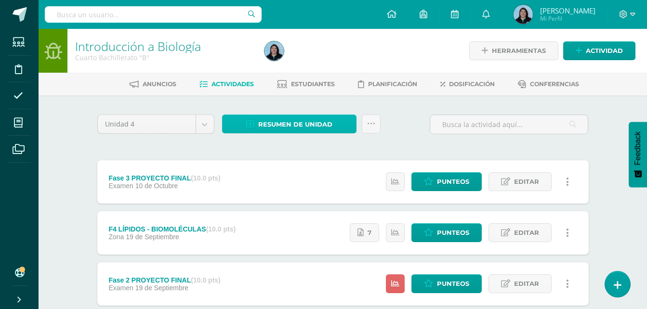
click at [307, 126] on span "Resumen de unidad" at bounding box center [295, 125] width 74 height 18
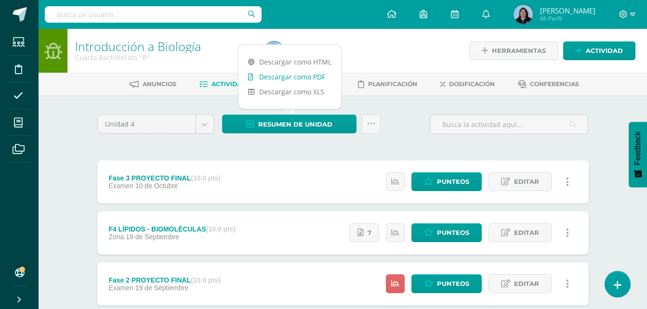
click at [294, 78] on link "Descargar como PDF" at bounding box center [290, 76] width 103 height 15
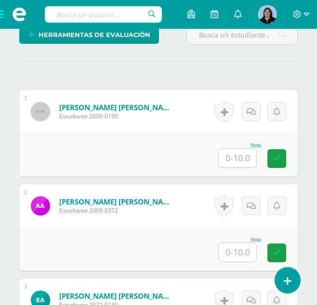
scroll to position [307, 0]
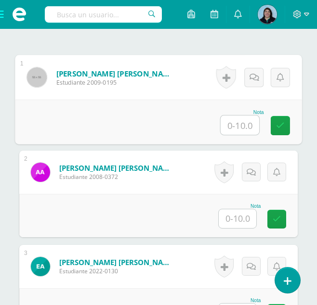
click at [236, 123] on input "text" at bounding box center [240, 125] width 39 height 19
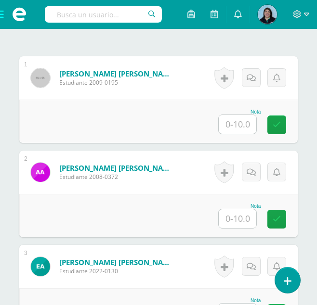
click at [233, 125] on input "text" at bounding box center [238, 124] width 38 height 19
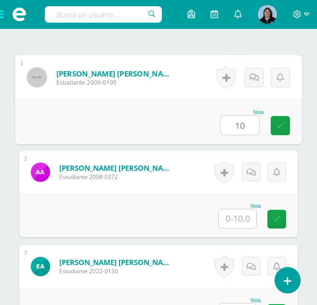
type input "10"
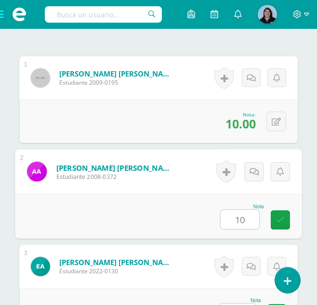
type input "10"
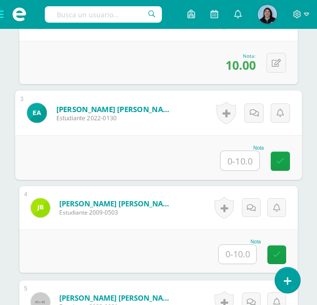
scroll to position [469, 0]
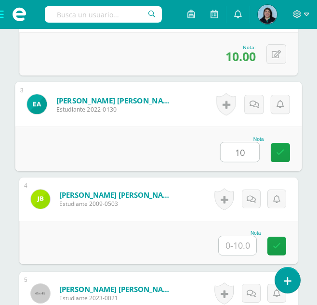
type input "10"
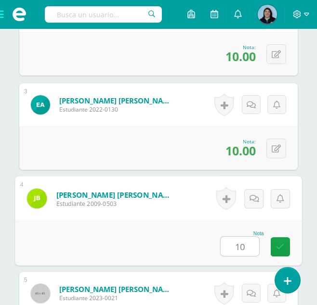
type input "10"
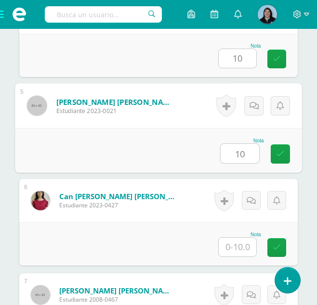
type input "10"
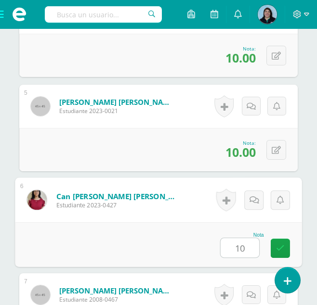
type input "10"
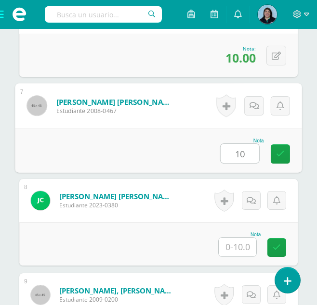
type input "10"
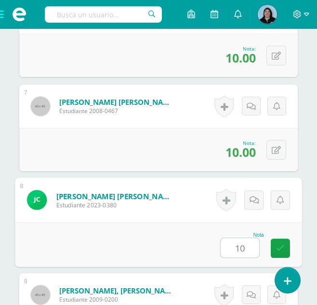
type input "10"
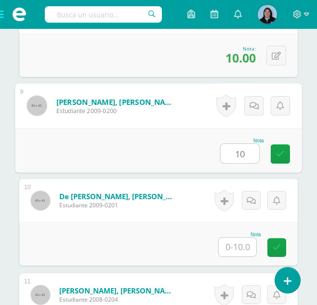
type input "10"
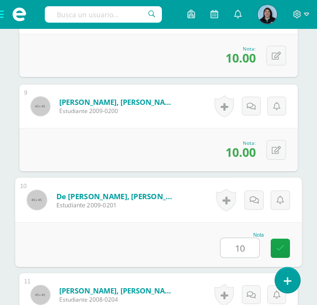
type input "10"
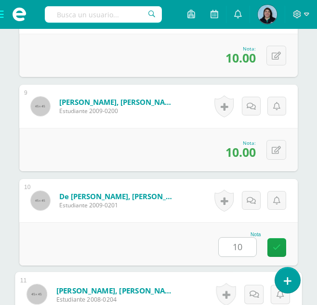
scroll to position [1223, 0]
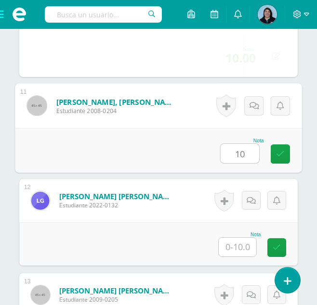
type input "10"
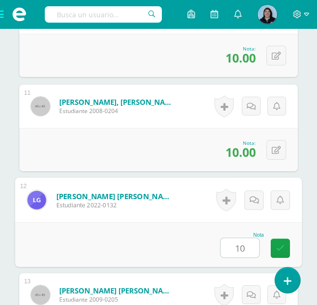
type input "10"
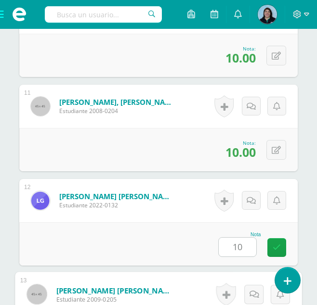
scroll to position [1412, 0]
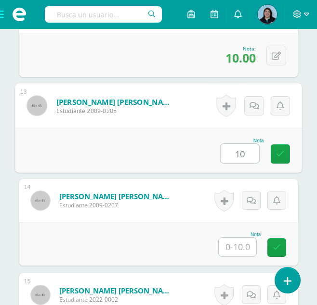
type input "10"
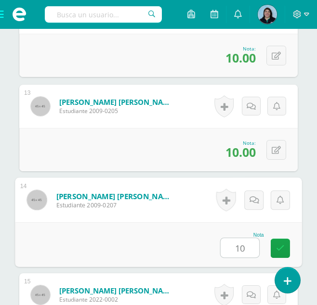
type input "10"
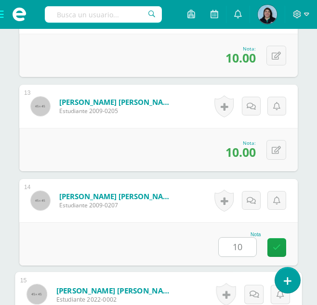
scroll to position [1601, 0]
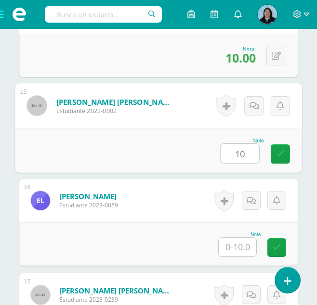
type input "10"
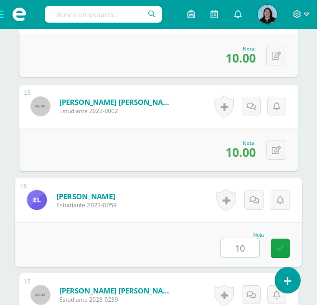
type input "10"
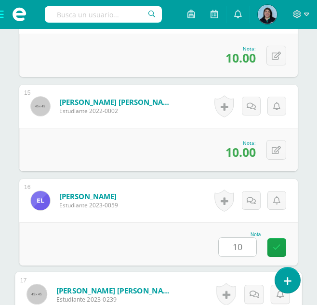
scroll to position [1790, 0]
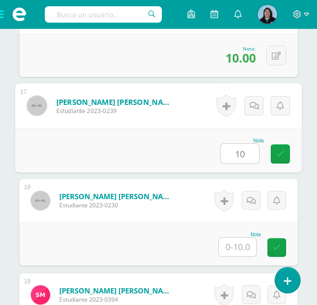
type input "10"
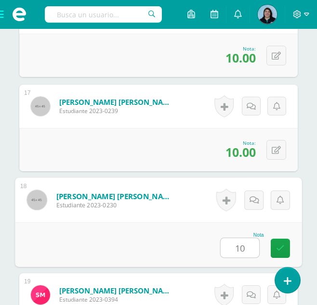
type input "10"
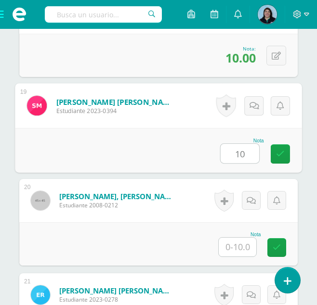
type input "10"
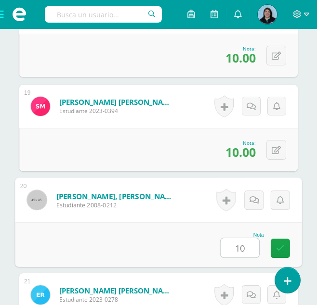
type input "10"
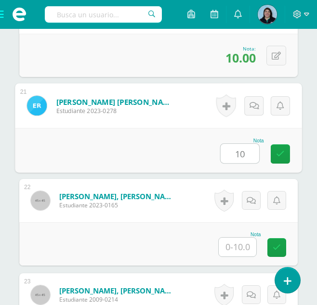
type input "10"
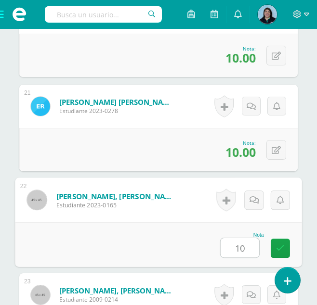
type input "10"
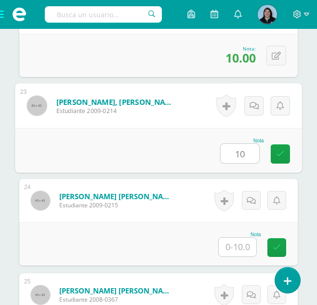
type input "10"
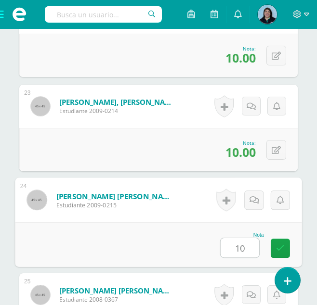
type input "10"
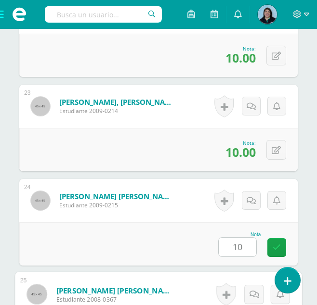
scroll to position [2545, 0]
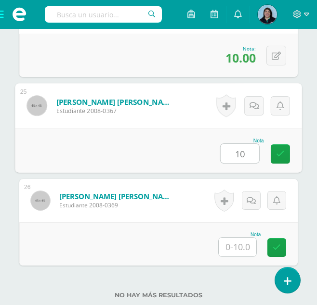
type input "10"
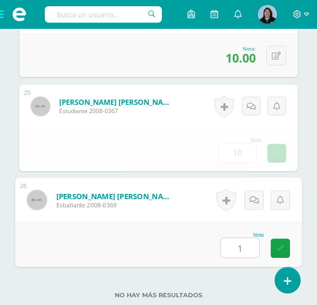
type input "10"
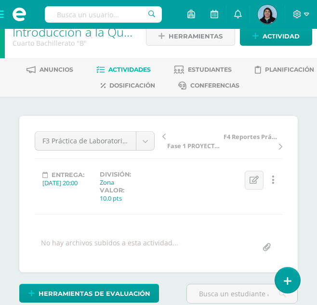
scroll to position [0, 0]
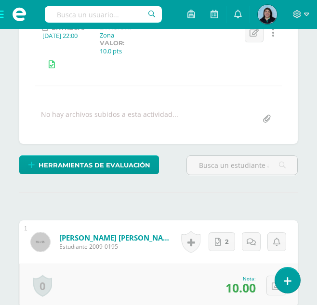
scroll to position [162, 0]
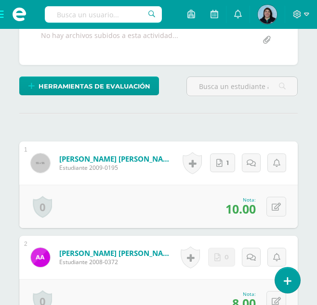
scroll to position [193, 0]
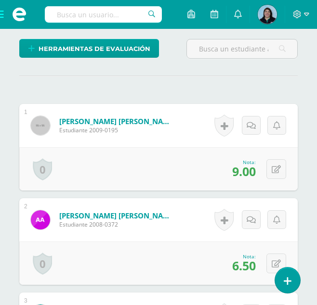
scroll to position [261, 0]
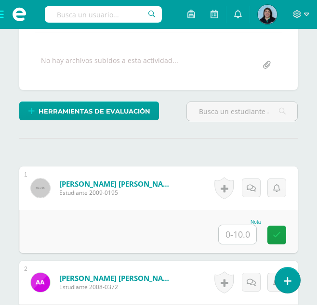
scroll to position [261, 0]
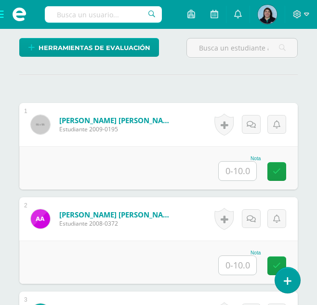
click at [246, 167] on input "text" at bounding box center [238, 171] width 38 height 19
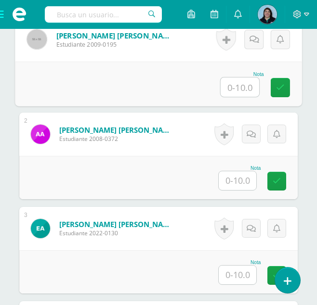
scroll to position [357, 0]
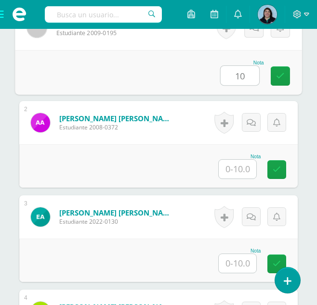
type input "10"
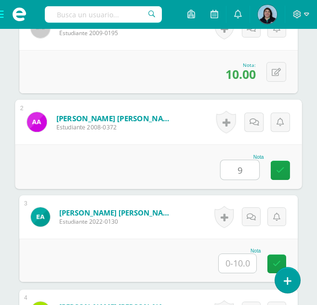
type input "9"
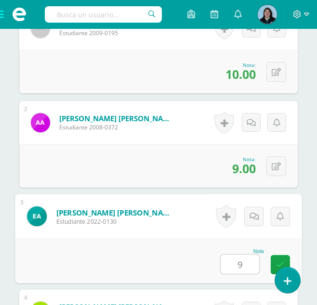
type input "9"
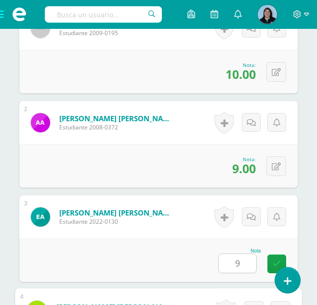
scroll to position [562, 0]
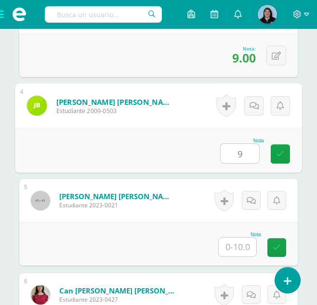
type input "9"
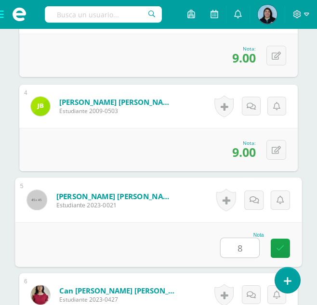
type input "8"
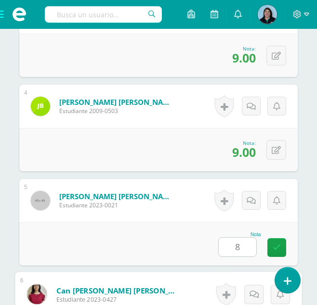
scroll to position [751, 0]
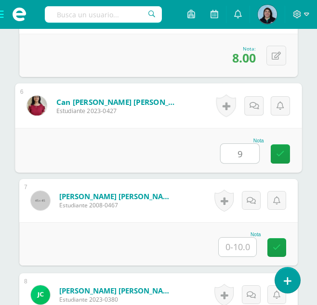
type input "9"
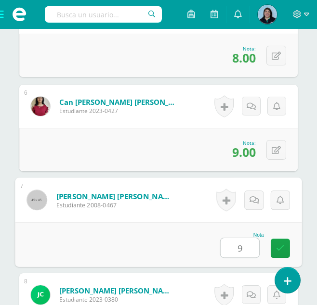
type input "9"
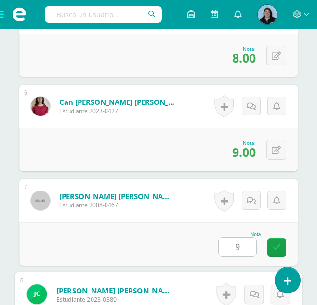
scroll to position [940, 0]
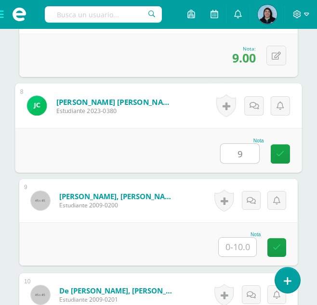
type input "9"
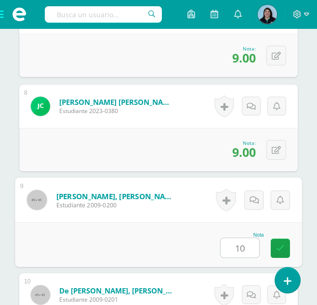
type input "10"
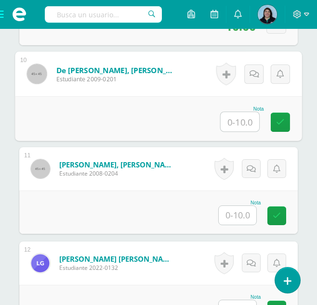
scroll to position [1177, 0]
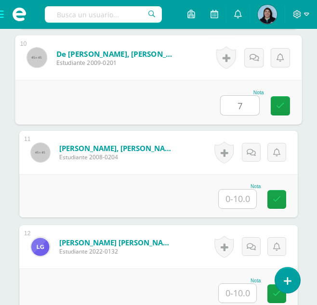
type input "7"
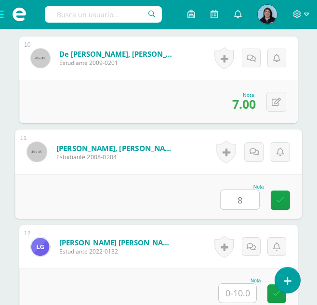
type input "8"
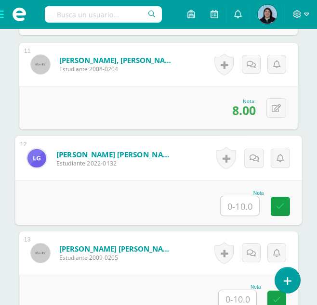
scroll to position [1273, 0]
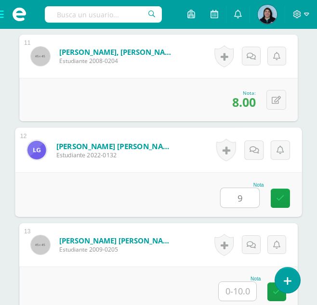
type input "9"
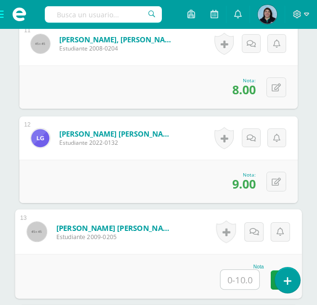
scroll to position [1370, 0]
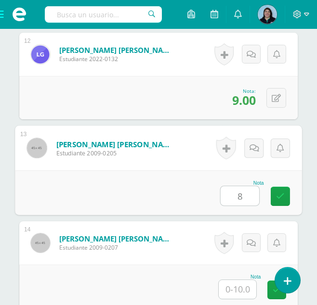
type input "8"
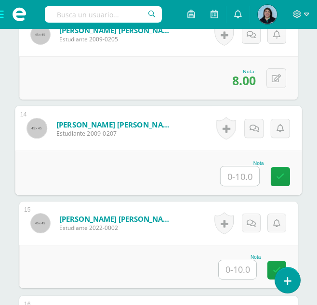
scroll to position [1514, 0]
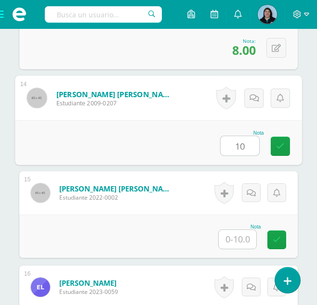
type input "10"
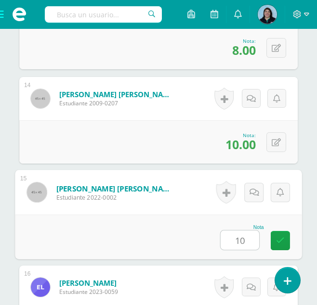
type input "10"
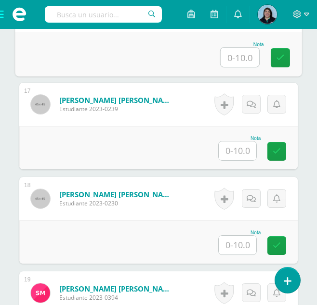
scroll to position [1744, 0]
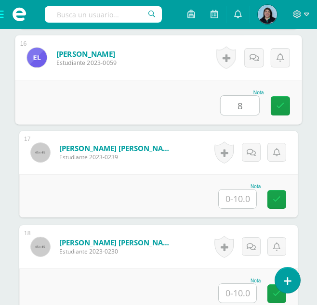
type input "8"
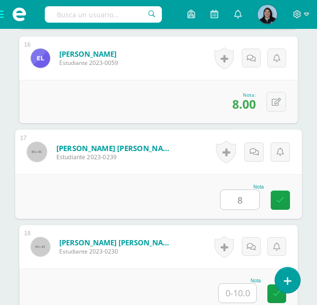
type input "8"
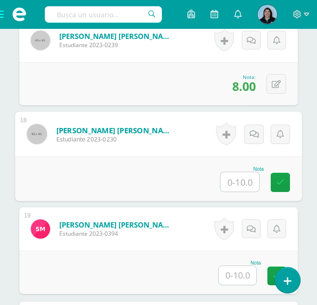
scroll to position [1888, 0]
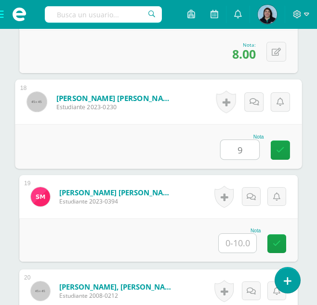
type input "9"
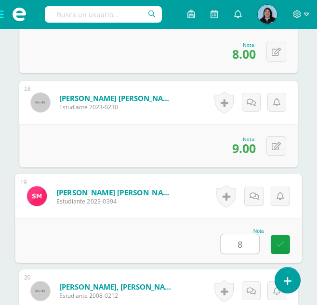
type input "8"
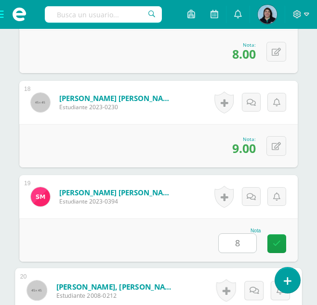
scroll to position [2073, 0]
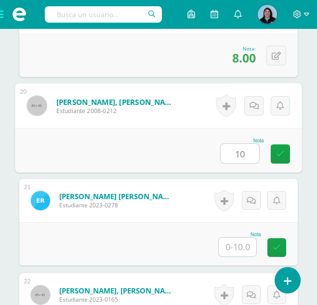
type input "10"
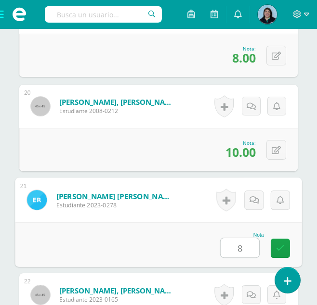
type input "8"
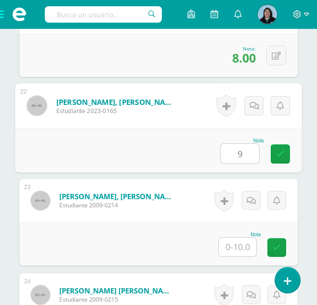
type input "9"
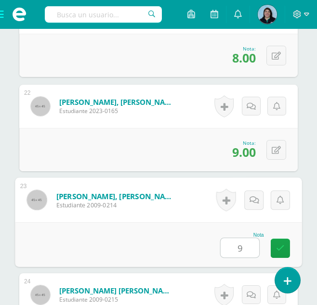
type input "9"
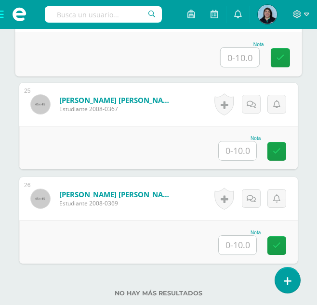
scroll to position [2499, 0]
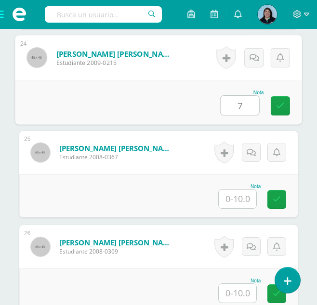
type input "7"
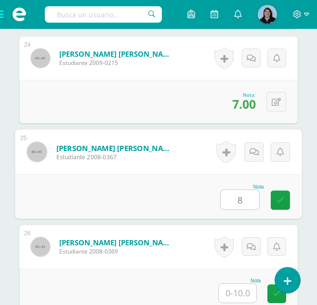
type input "8"
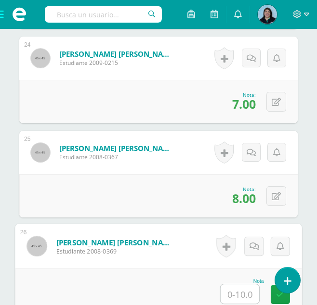
scroll to position [2596, 0]
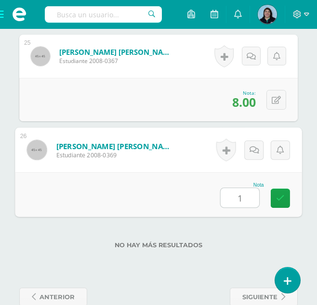
type input "10"
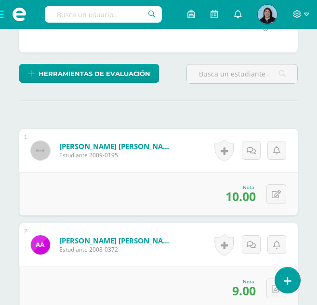
scroll to position [0, 0]
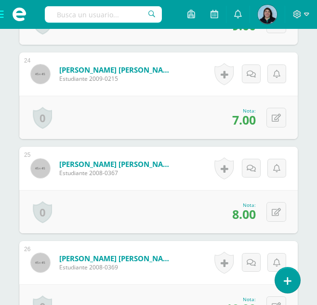
scroll to position [2333, 0]
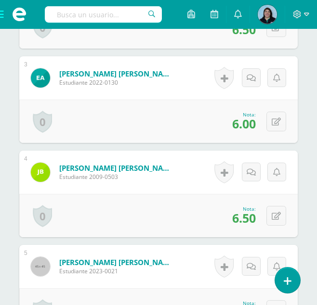
scroll to position [641, 0]
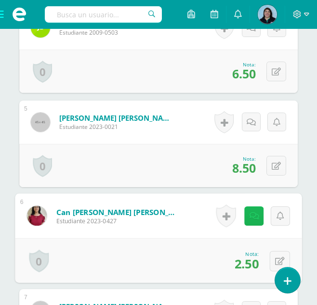
click at [254, 218] on icon at bounding box center [255, 216] width 10 height 8
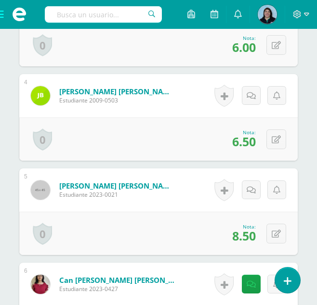
scroll to position [578, 0]
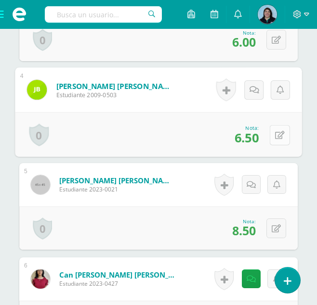
click at [280, 139] on button at bounding box center [280, 135] width 20 height 20
type input "7"
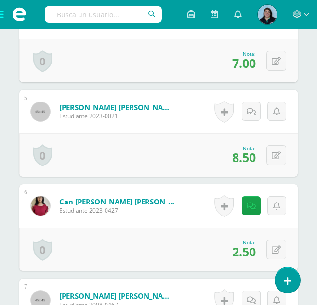
scroll to position [675, 0]
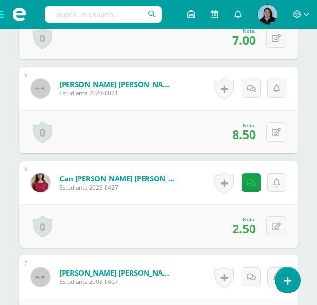
click at [276, 132] on icon at bounding box center [276, 133] width 9 height 8
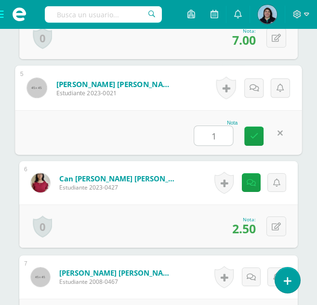
type input "10"
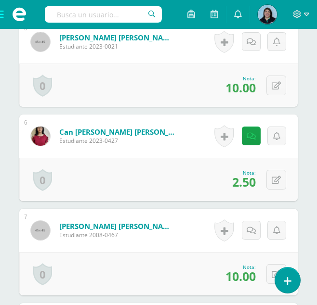
scroll to position [723, 0]
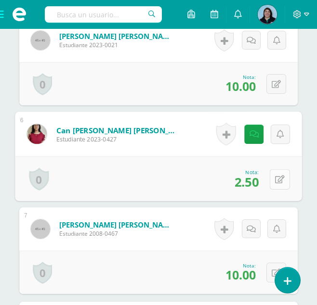
click at [280, 181] on icon at bounding box center [280, 179] width 10 height 8
type input "5"
click at [254, 183] on icon at bounding box center [254, 182] width 9 height 8
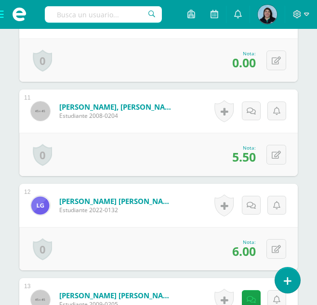
scroll to position [1205, 0]
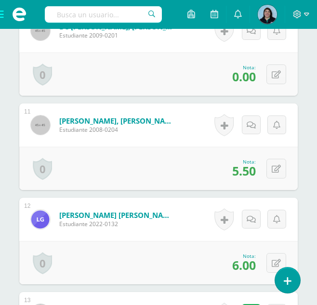
click at [159, 162] on div "0 [GEOGRAPHIC_DATA] Logros obtenidos Aún no hay logros agregados Nota: 5.50" at bounding box center [158, 168] width 278 height 43
click at [277, 171] on icon at bounding box center [276, 169] width 9 height 8
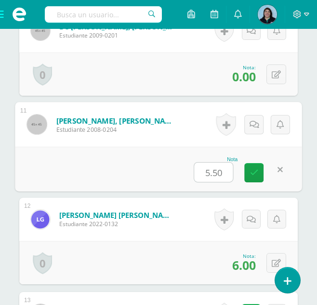
type input "9"
click at [250, 174] on icon at bounding box center [254, 173] width 9 height 8
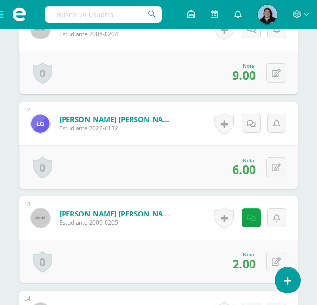
scroll to position [1301, 0]
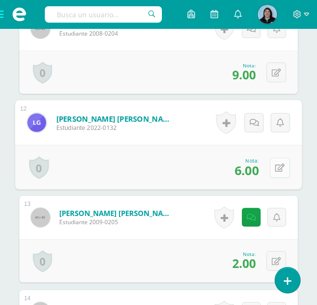
click at [279, 167] on icon at bounding box center [280, 168] width 10 height 8
type input "9"
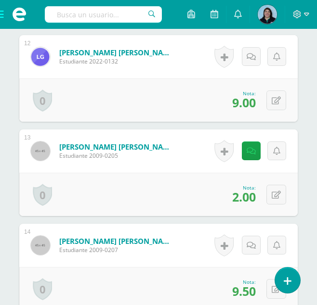
scroll to position [1397, 0]
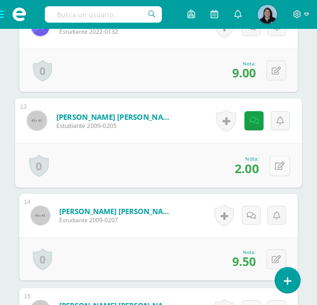
click at [275, 167] on icon at bounding box center [280, 166] width 10 height 8
type input "9"
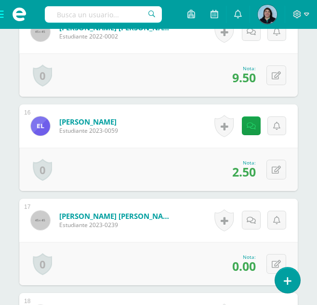
scroll to position [1735, 0]
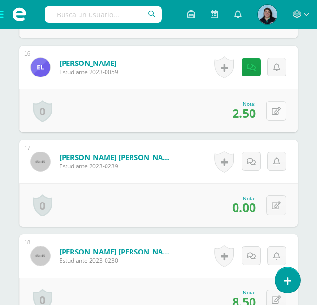
click at [277, 111] on icon at bounding box center [276, 111] width 9 height 8
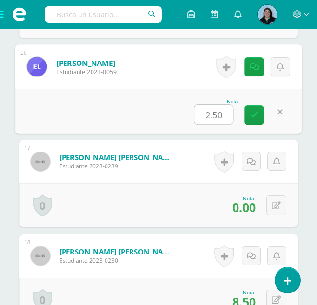
type input "9"
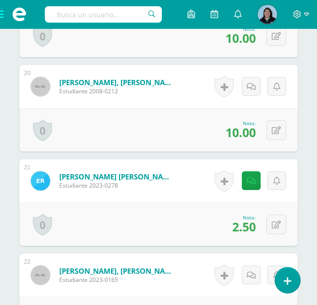
scroll to position [2120, 0]
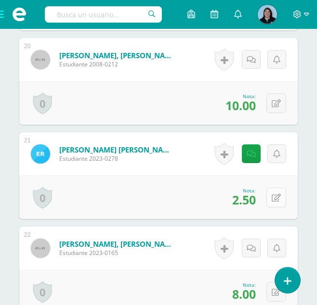
click at [278, 196] on icon at bounding box center [276, 198] width 9 height 8
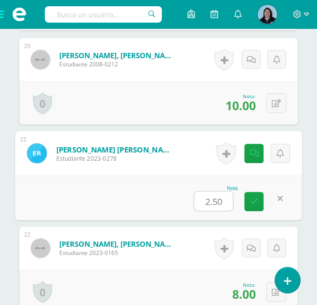
type input "9"
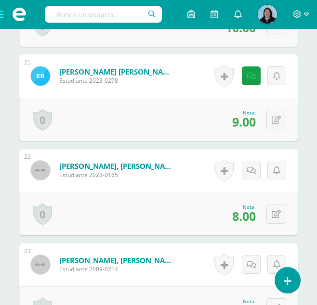
scroll to position [2216, 0]
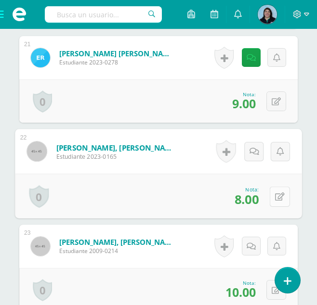
click at [276, 196] on icon at bounding box center [280, 197] width 10 height 8
type input "9"
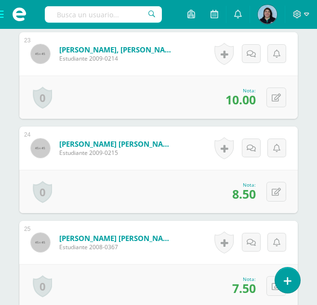
scroll to position [2457, 0]
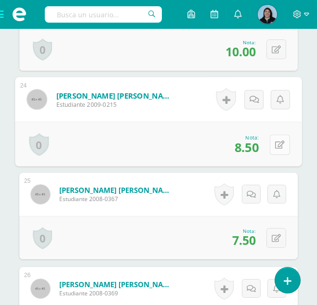
click at [280, 147] on icon at bounding box center [280, 145] width 10 height 8
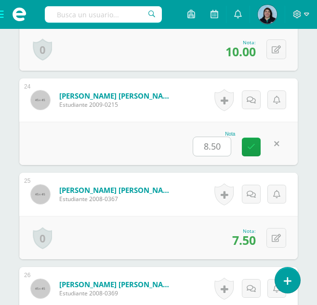
click at [158, 152] on div "Nota 8.50" at bounding box center [158, 143] width 278 height 43
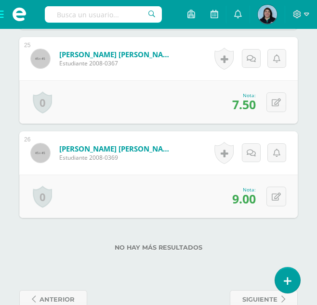
scroll to position [2602, 0]
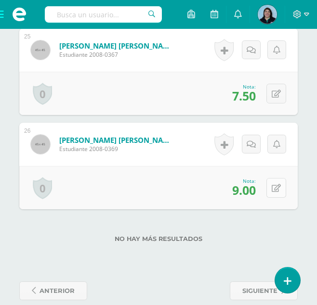
click at [278, 189] on icon at bounding box center [276, 189] width 9 height 8
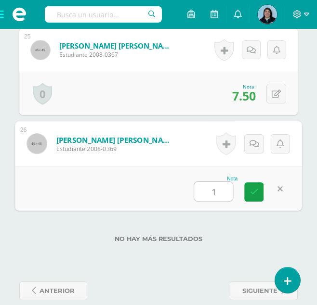
type input "10"
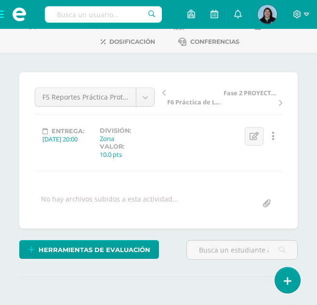
scroll to position [0, 0]
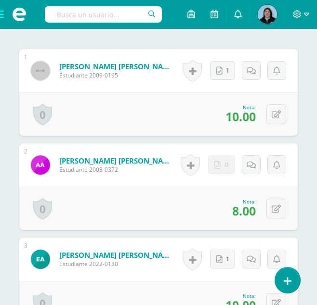
scroll to position [337, 0]
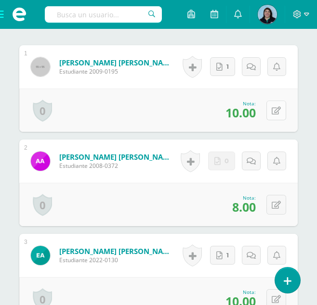
click at [280, 114] on icon at bounding box center [276, 111] width 9 height 8
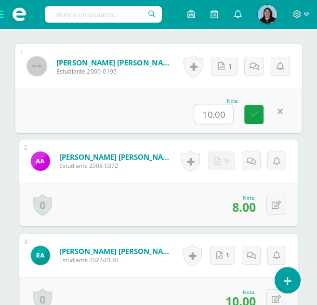
type input "9"
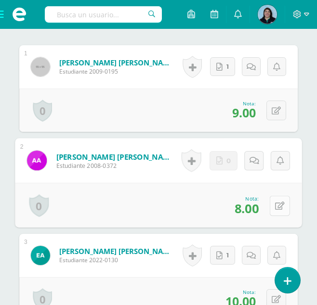
click at [278, 206] on icon at bounding box center [280, 206] width 10 height 8
type input "6.5"
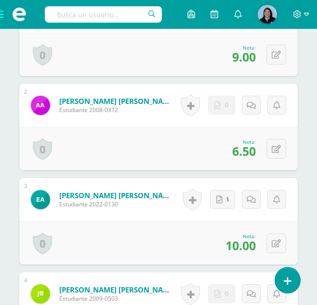
scroll to position [434, 0]
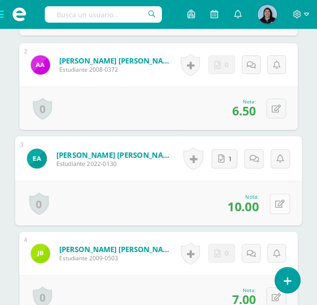
click at [277, 205] on icon at bounding box center [280, 204] width 10 height 8
type input "6"
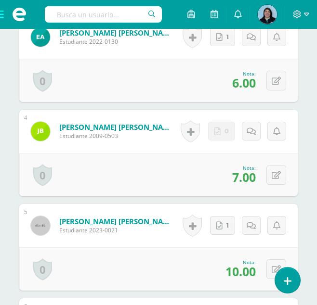
scroll to position [578, 0]
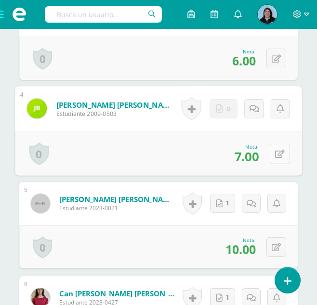
click at [277, 156] on icon at bounding box center [280, 154] width 10 height 8
click at [256, 158] on icon at bounding box center [254, 157] width 9 height 8
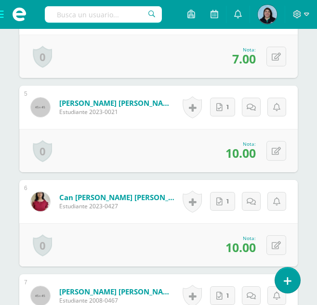
scroll to position [723, 0]
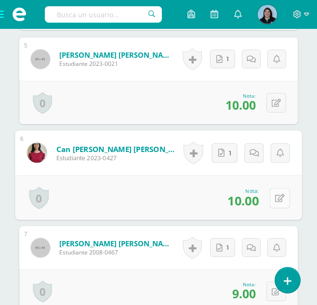
click at [279, 197] on icon at bounding box center [280, 198] width 10 height 8
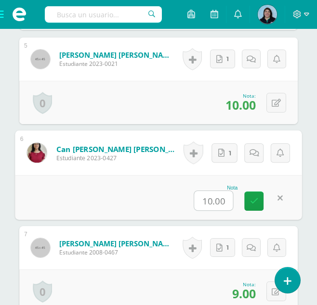
type input "5"
click at [255, 201] on icon at bounding box center [254, 201] width 9 height 8
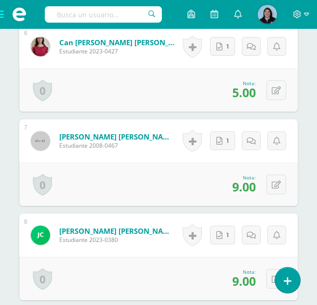
scroll to position [867, 0]
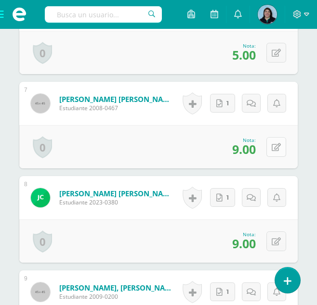
click at [280, 150] on icon at bounding box center [276, 148] width 9 height 8
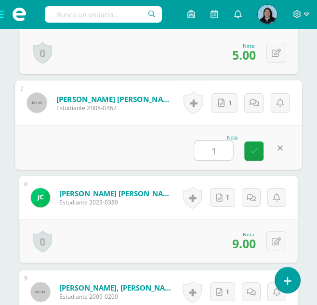
type input "10"
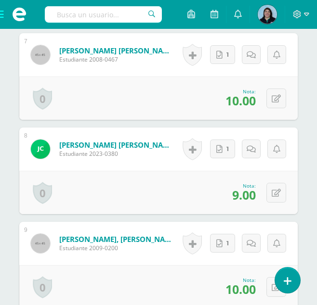
scroll to position [915, 0]
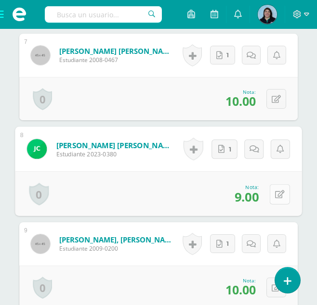
click at [280, 193] on icon at bounding box center [280, 194] width 10 height 8
type input "10"
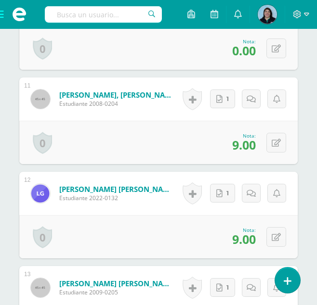
scroll to position [1253, 0]
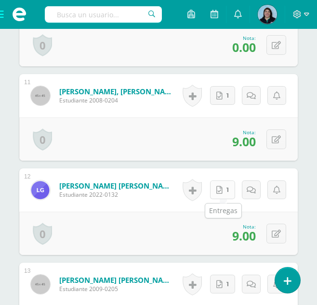
click at [224, 194] on link "1" at bounding box center [222, 190] width 25 height 19
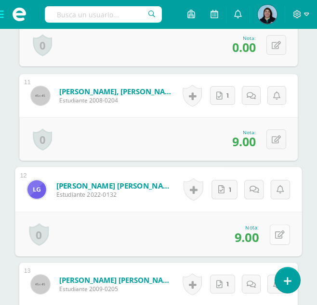
click at [280, 237] on icon at bounding box center [280, 235] width 10 height 8
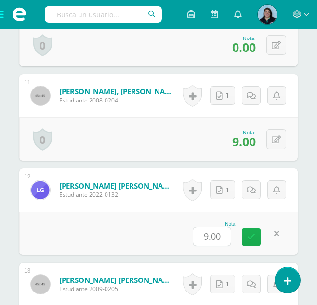
click at [252, 237] on icon at bounding box center [251, 237] width 8 height 8
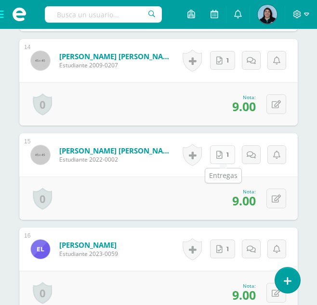
scroll to position [1590, 0]
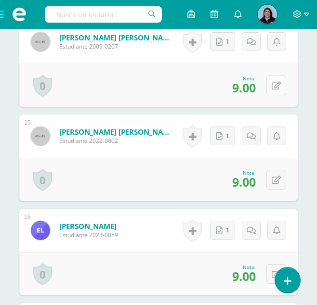
click at [278, 85] on icon at bounding box center [276, 86] width 9 height 8
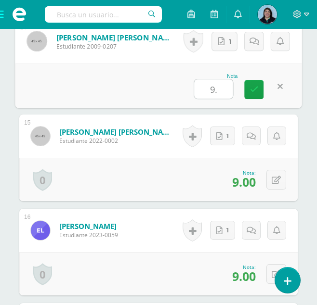
type input "9.5"
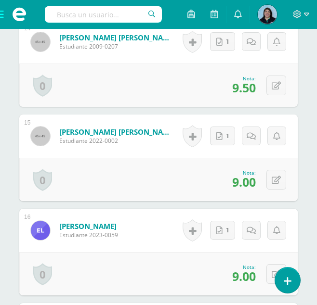
scroll to position [1638, 0]
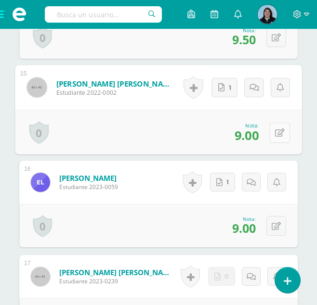
click at [276, 133] on icon at bounding box center [280, 133] width 10 height 8
type input "9.5"
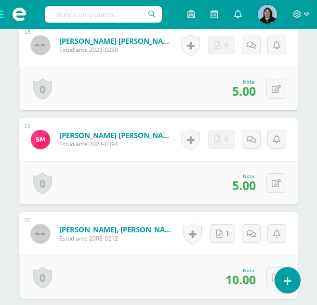
scroll to position [1975, 0]
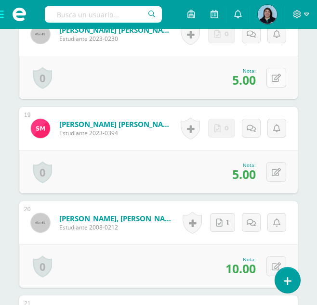
click at [279, 77] on icon at bounding box center [276, 78] width 9 height 8
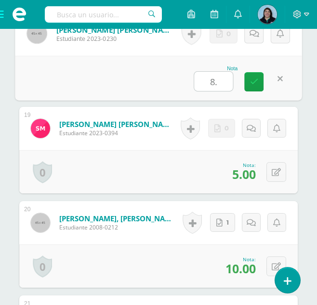
type input "8.5"
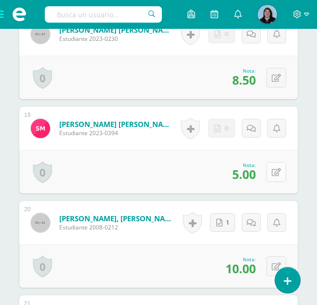
click at [279, 172] on icon at bounding box center [276, 173] width 9 height 8
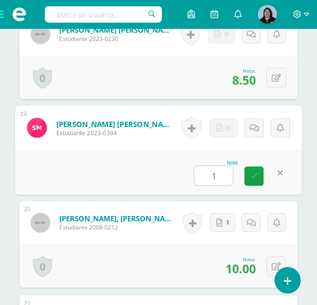
type input "10"
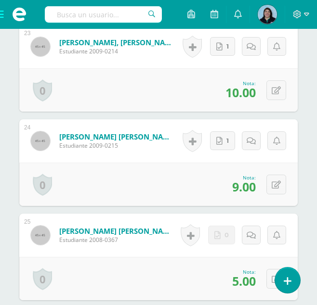
scroll to position [2457, 0]
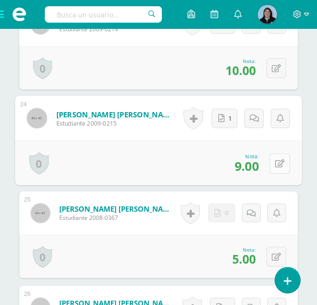
click at [274, 165] on button at bounding box center [280, 163] width 20 height 20
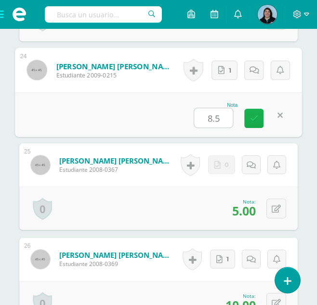
click at [255, 119] on icon at bounding box center [254, 118] width 9 height 8
type input "8.5"
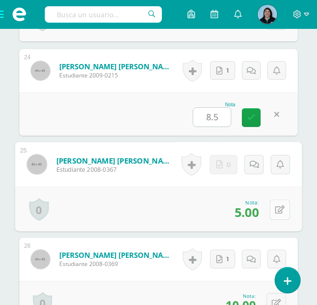
click at [279, 215] on button at bounding box center [280, 209] width 20 height 20
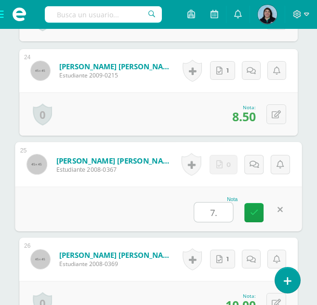
type input "7.5"
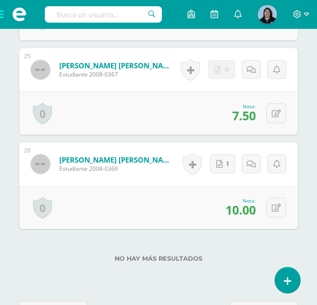
scroll to position [2602, 0]
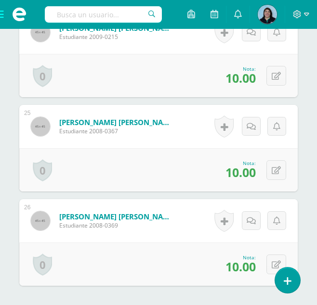
scroll to position [2573, 0]
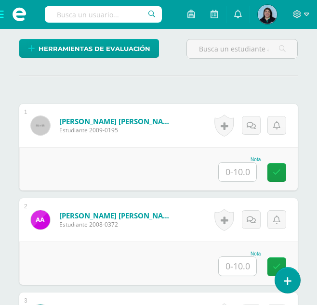
scroll to position [260, 0]
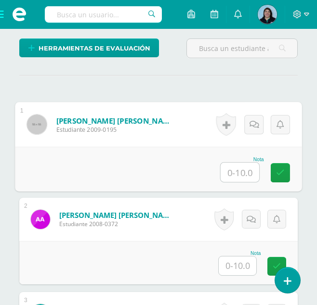
click at [241, 175] on input "text" at bounding box center [240, 172] width 39 height 19
type input "10"
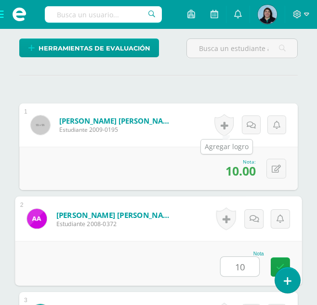
type input "10"
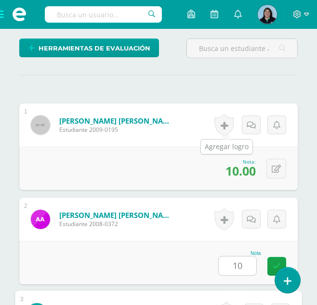
scroll to position [468, 0]
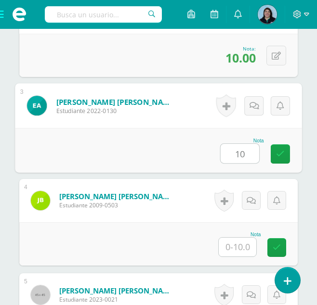
type input "10"
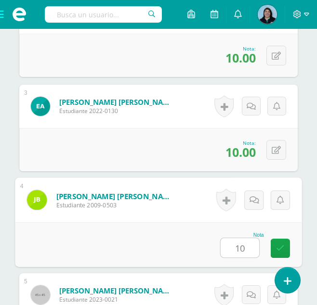
type input "10"
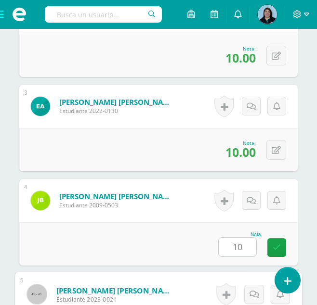
scroll to position [657, 0]
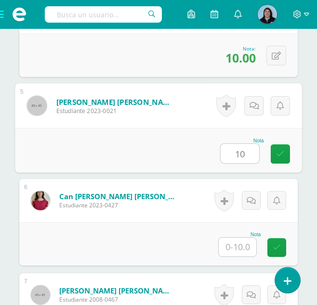
type input "10"
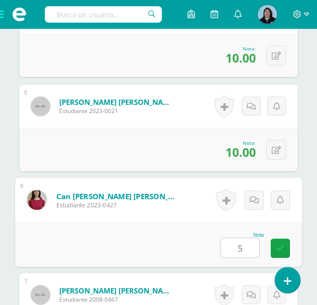
type input "5"
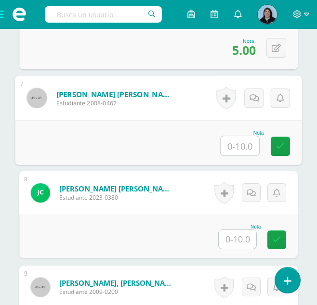
scroll to position [846, 0]
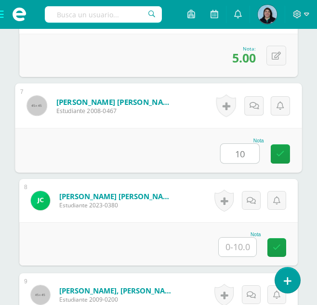
type input "10"
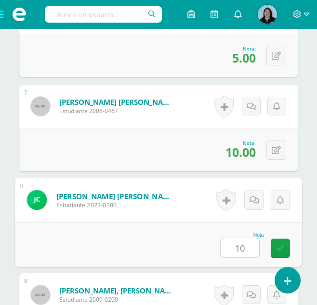
type input "10"
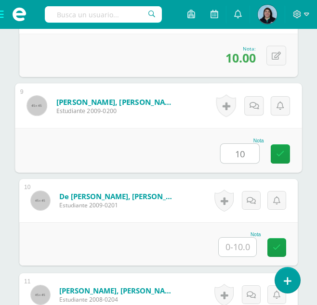
type input "10"
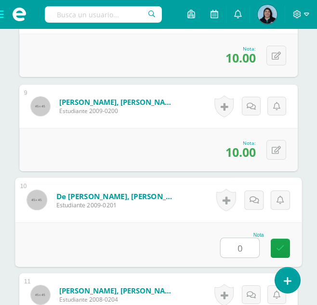
type input "0"
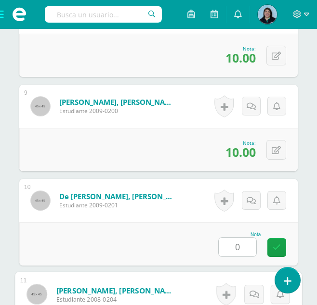
scroll to position [1223, 0]
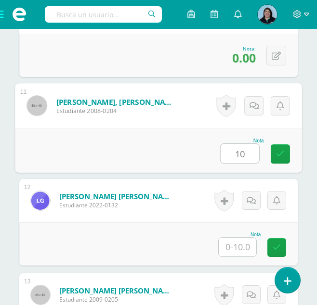
type input "10"
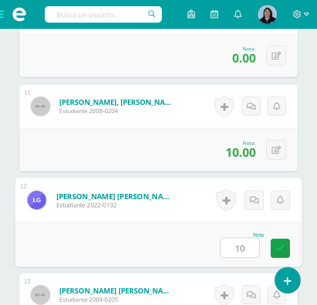
type input "10"
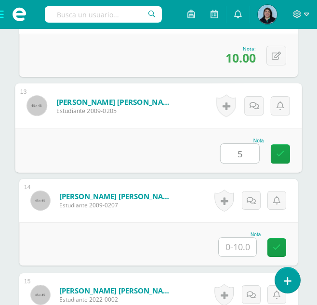
type input "5"
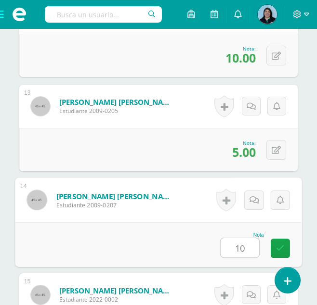
type input "10"
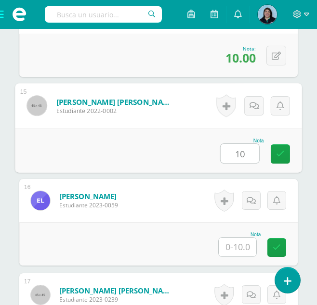
type input "10"
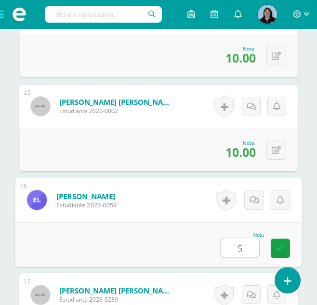
type input "5"
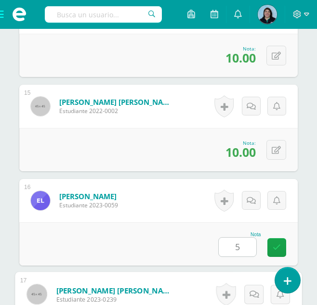
scroll to position [1790, 0]
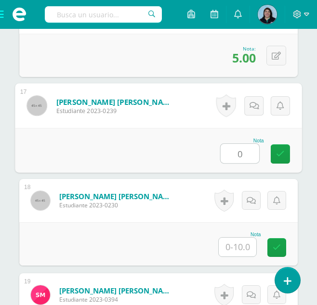
type input "0"
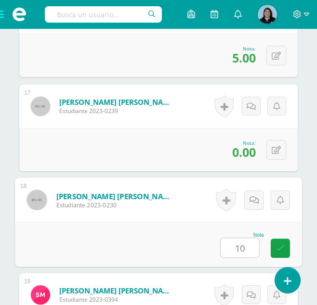
type input "10"
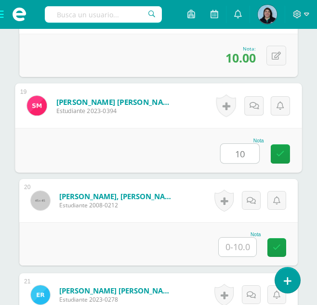
type input "10"
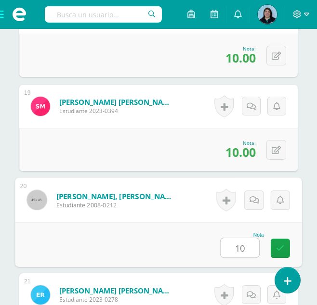
type input "10"
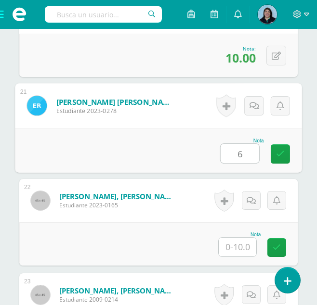
type input "6"
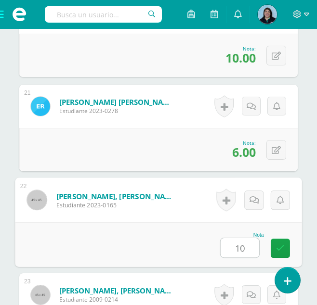
type input "10"
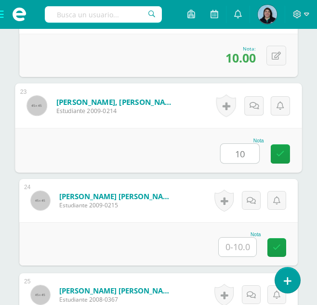
type input "10"
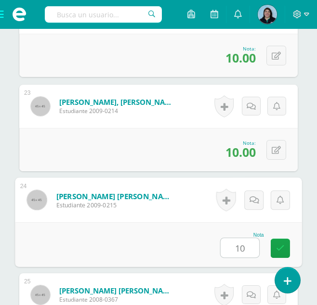
type input "10"
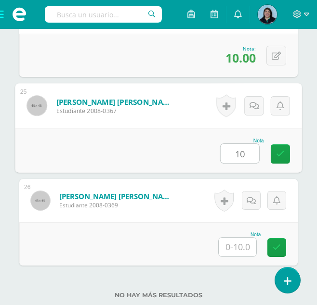
type input "10"
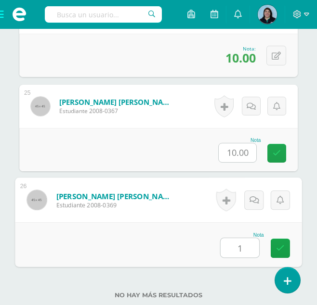
type input "10"
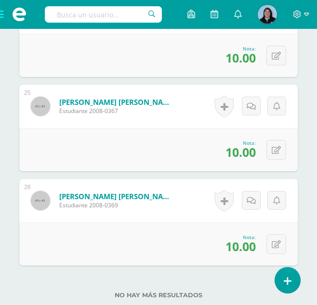
scroll to position [2353, 0]
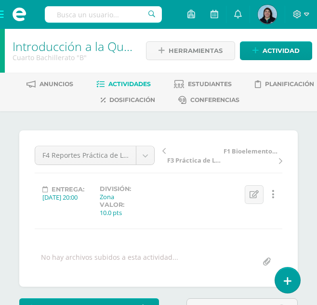
scroll to position [0, 0]
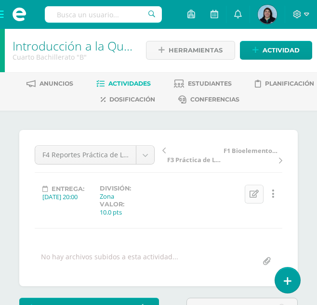
click at [253, 195] on icon at bounding box center [254, 194] width 9 height 8
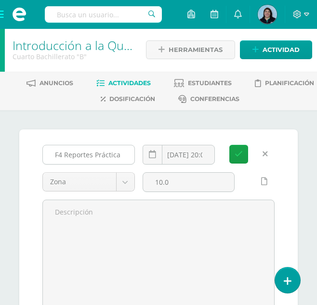
scroll to position [1, 0]
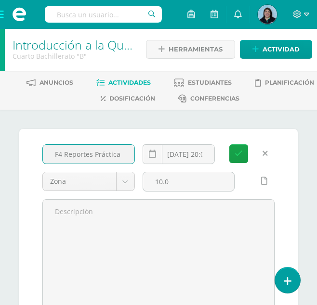
click at [64, 154] on input "F4 Reportes Práctica de Laboratorio" at bounding box center [89, 154] width 92 height 19
type input "F4 Biomoléculas - Lípidosorio"
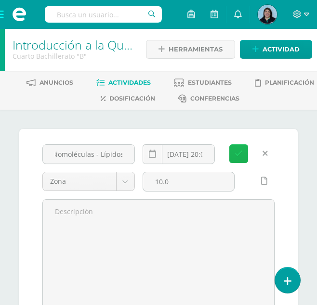
scroll to position [0, 0]
click at [239, 157] on icon "submit" at bounding box center [239, 154] width 8 height 8
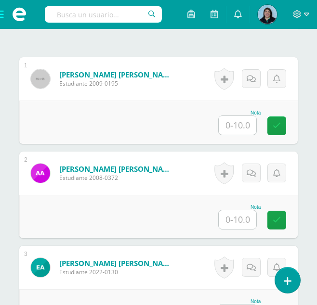
scroll to position [307, 0]
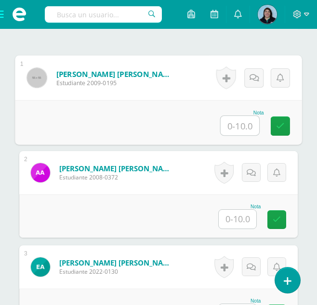
click at [244, 125] on input "text" at bounding box center [240, 125] width 39 height 19
type input "10"
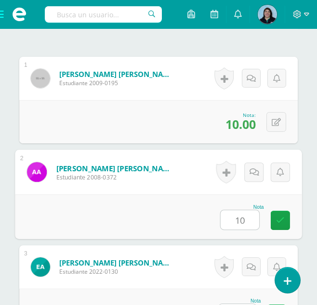
type input "10"
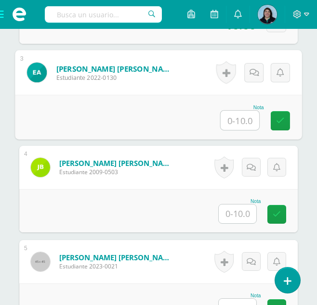
scroll to position [517, 0]
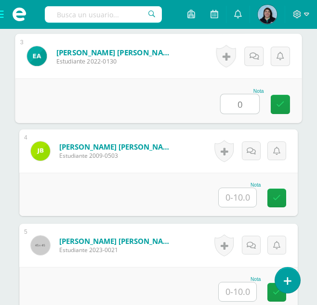
type input "0"
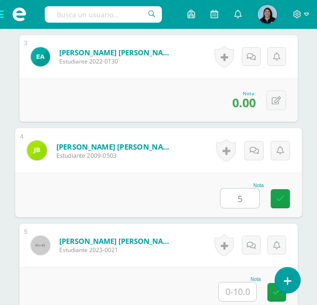
type input "5"
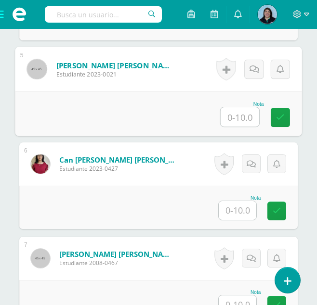
scroll to position [710, 0]
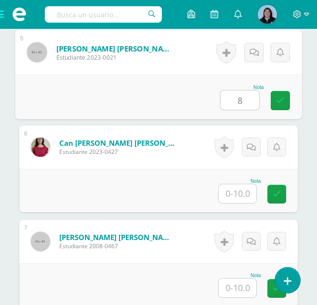
type input "8"
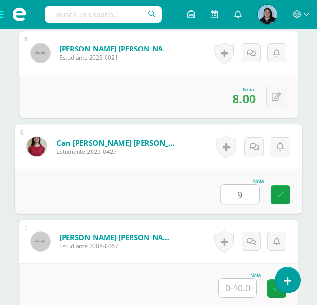
type input "9"
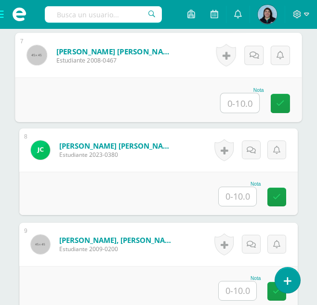
scroll to position [903, 0]
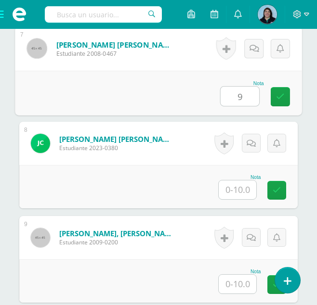
type input "9"
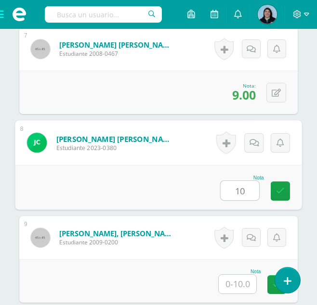
type input "10"
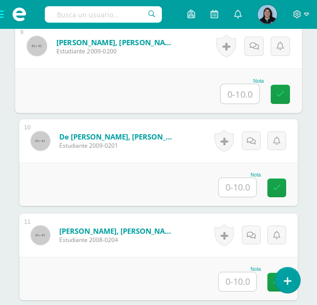
scroll to position [1096, 0]
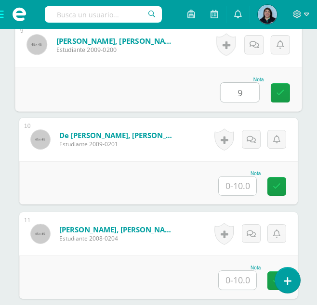
type input "9"
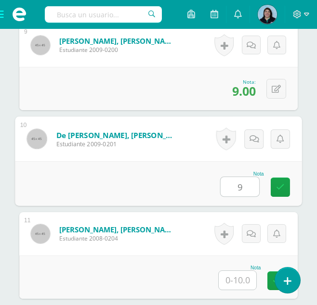
type input "9"
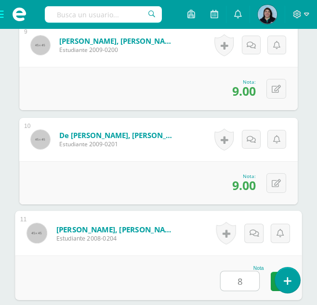
type input "8"
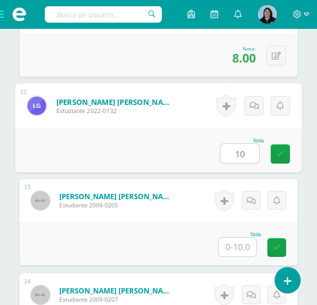
type input "10"
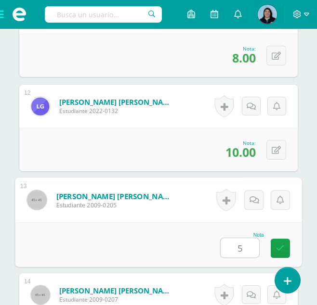
type input "5"
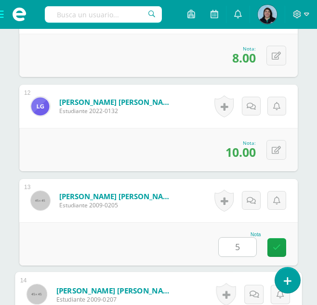
scroll to position [1507, 0]
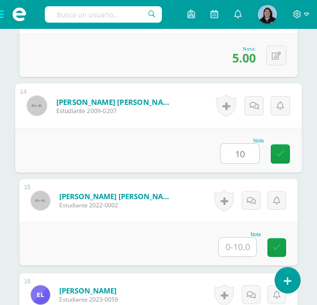
type input "10"
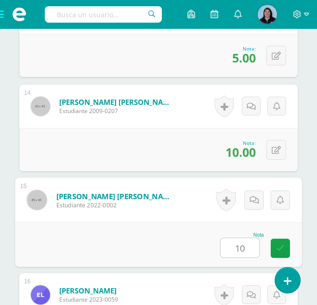
type input "10"
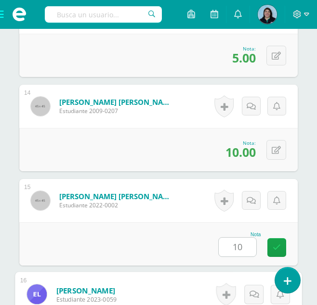
scroll to position [1696, 0]
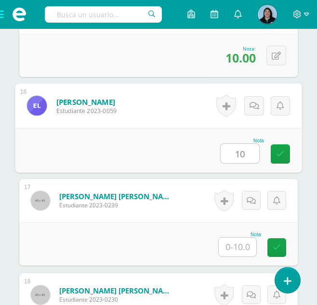
type input "10"
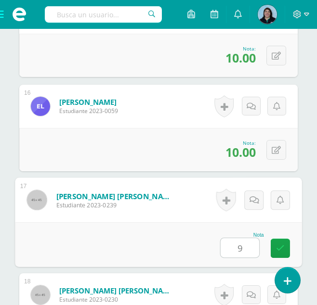
type input "9"
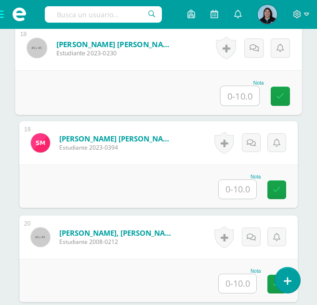
scroll to position [1884, 0]
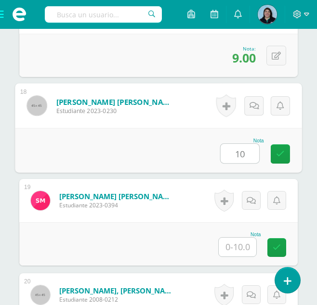
type input "10"
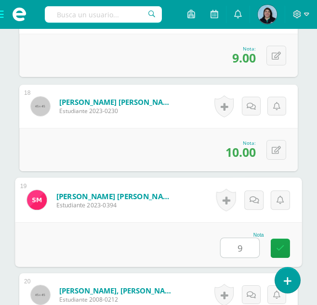
type input "9"
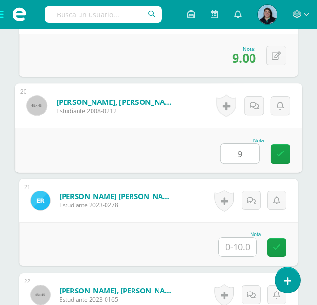
type input "9"
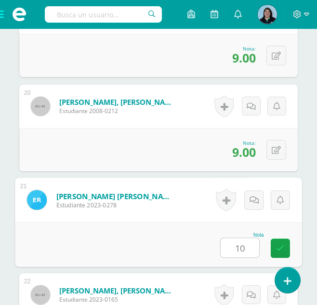
type input "10"
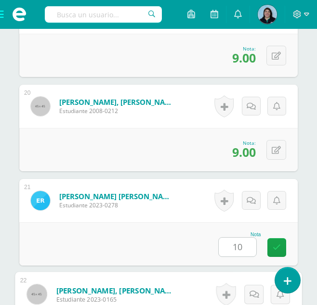
scroll to position [2262, 0]
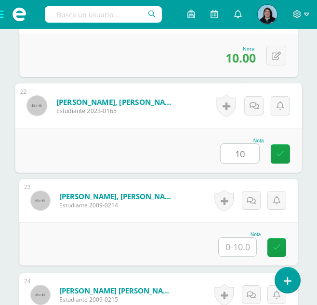
type input "10"
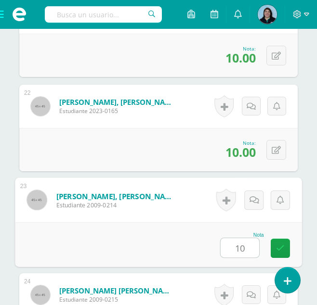
type input "10"
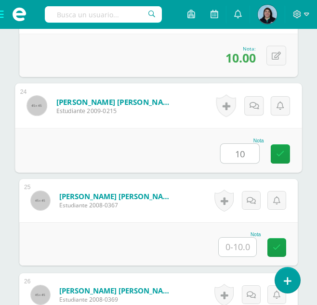
type input "10"
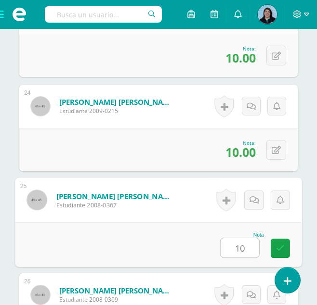
type input "10"
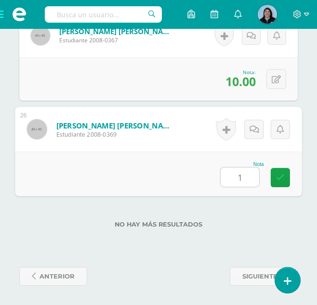
type input "10"
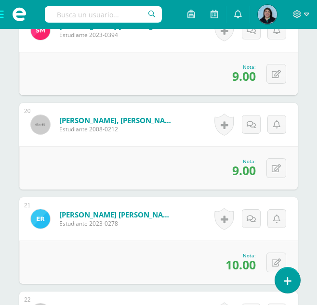
scroll to position [2038, 0]
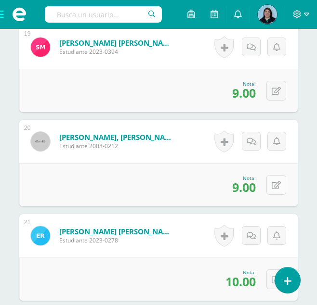
click at [283, 186] on button at bounding box center [276, 185] width 20 height 20
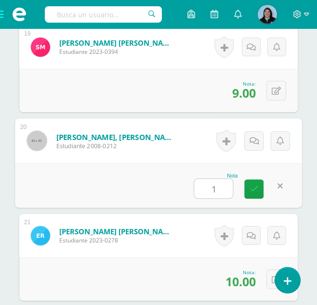
type input "10"
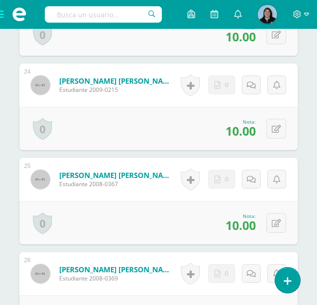
scroll to position [2491, 0]
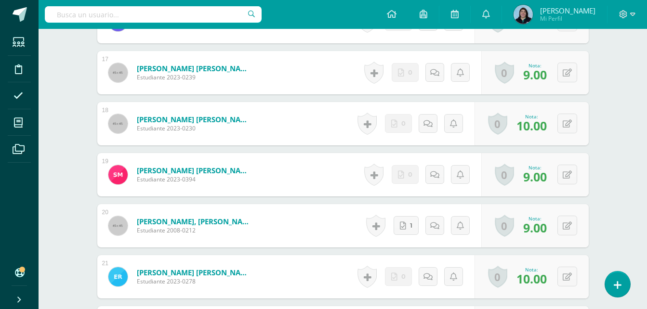
scroll to position [1109, 0]
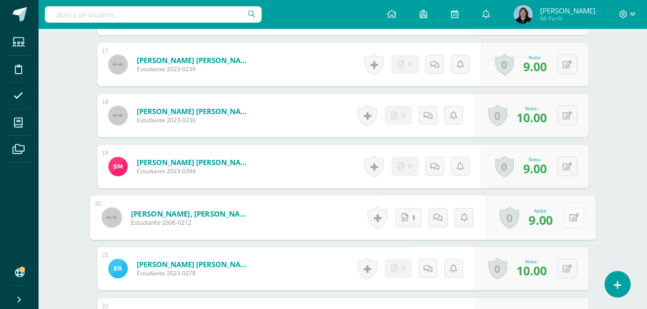
click at [566, 219] on button at bounding box center [574, 218] width 20 height 20
type input "10"
